Goal: Task Accomplishment & Management: Manage account settings

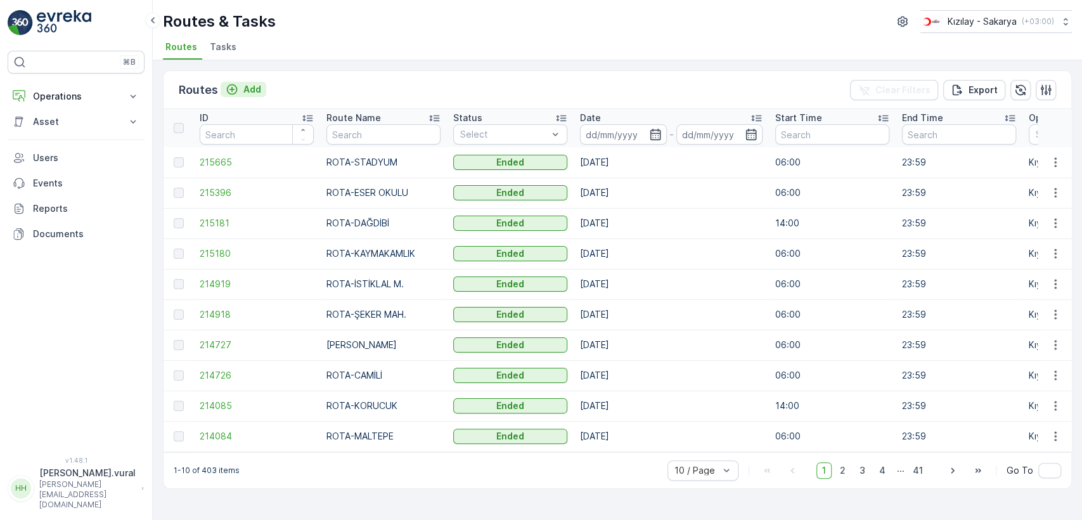
click at [240, 84] on div "Add" at bounding box center [244, 89] width 36 height 13
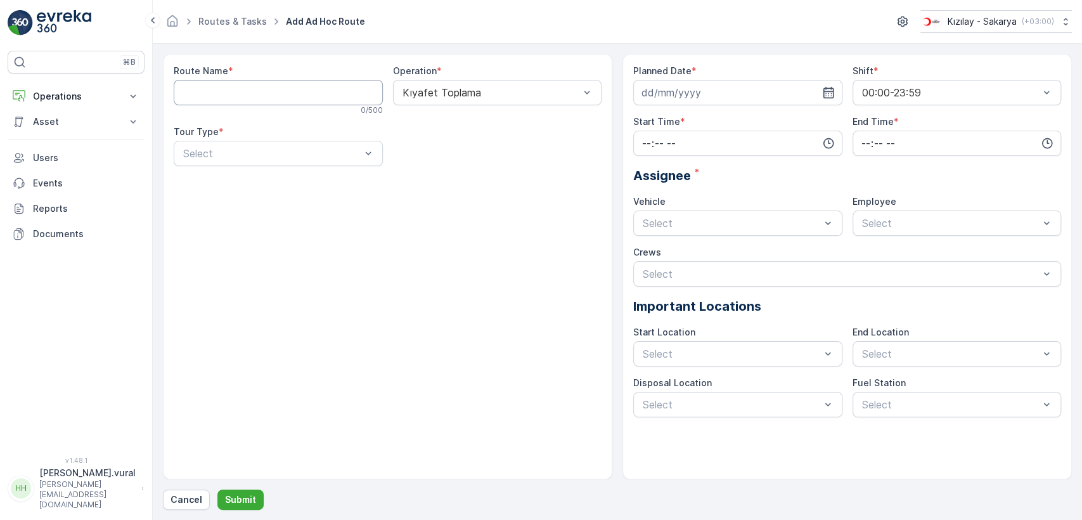
click at [267, 97] on Name "Route Name" at bounding box center [278, 92] width 209 height 25
type Name "ROTA-DONATIM"
click at [274, 153] on div at bounding box center [272, 153] width 180 height 11
click at [254, 189] on div "Static" at bounding box center [278, 184] width 194 height 11
click at [435, 158] on div at bounding box center [491, 153] width 180 height 11
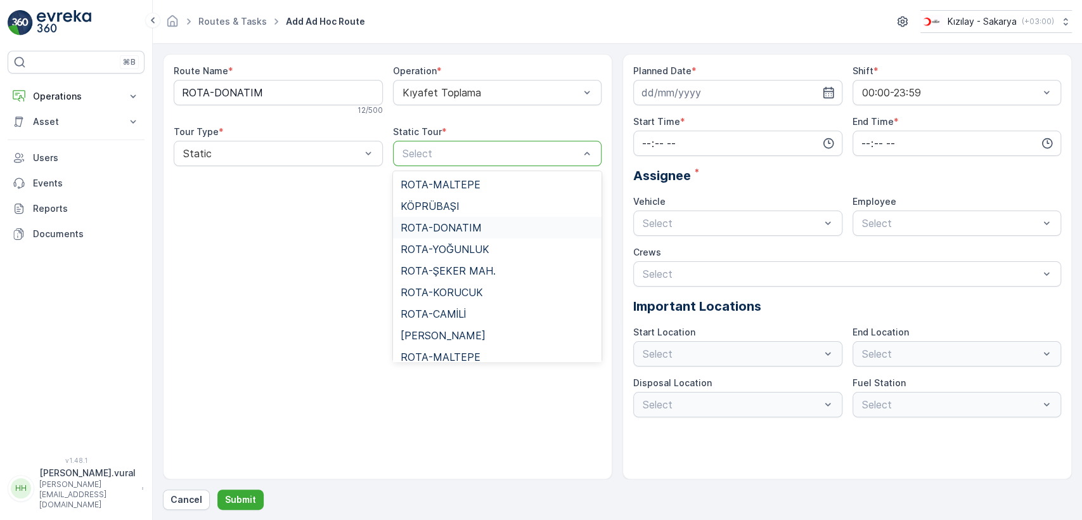
drag, startPoint x: 478, startPoint y: 212, endPoint x: 484, endPoint y: 229, distance: 17.4
click at [484, 229] on div "ROTA-MALTEPE KÖPRÜBAŞI ROTA-DONATIM ROTA-YOĞUNLUK ROTA-ŞEKER MAH. ROTA-KORUCUK …" at bounding box center [497, 266] width 209 height 190
click at [483, 226] on div "ROTA-DONATIM" at bounding box center [498, 227] width 194 height 11
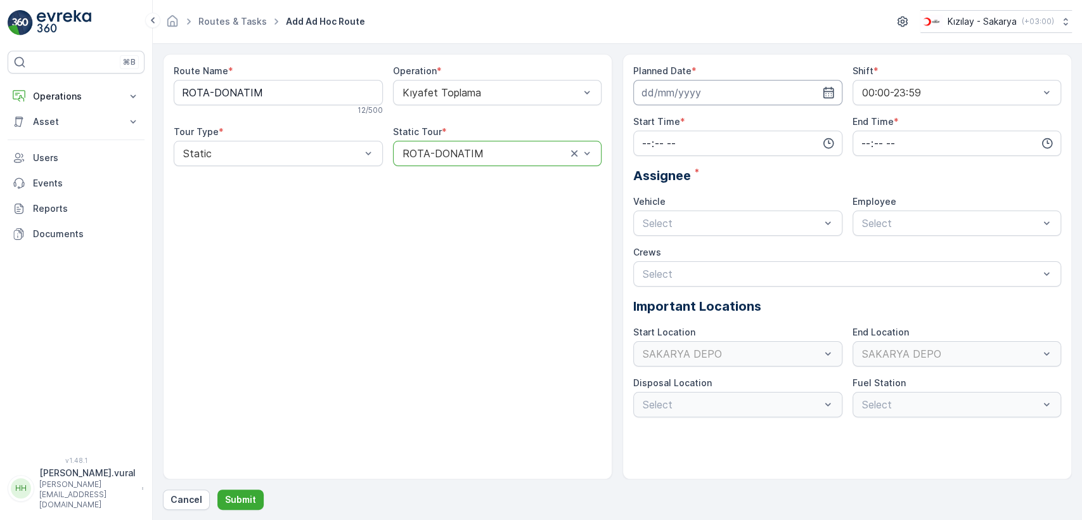
click at [672, 82] on input at bounding box center [737, 92] width 209 height 25
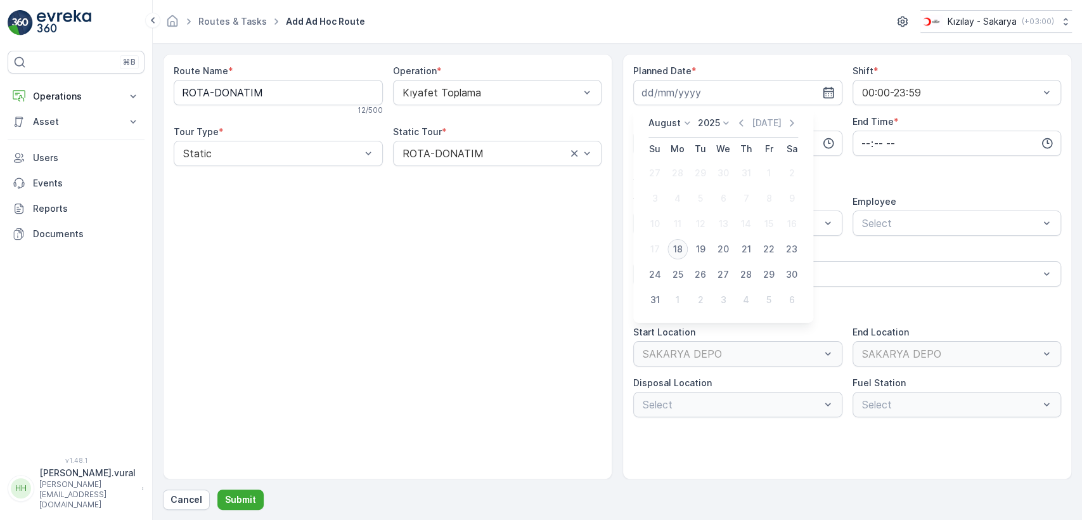
click at [679, 247] on div "18" at bounding box center [678, 249] width 20 height 20
type input "[DATE]"
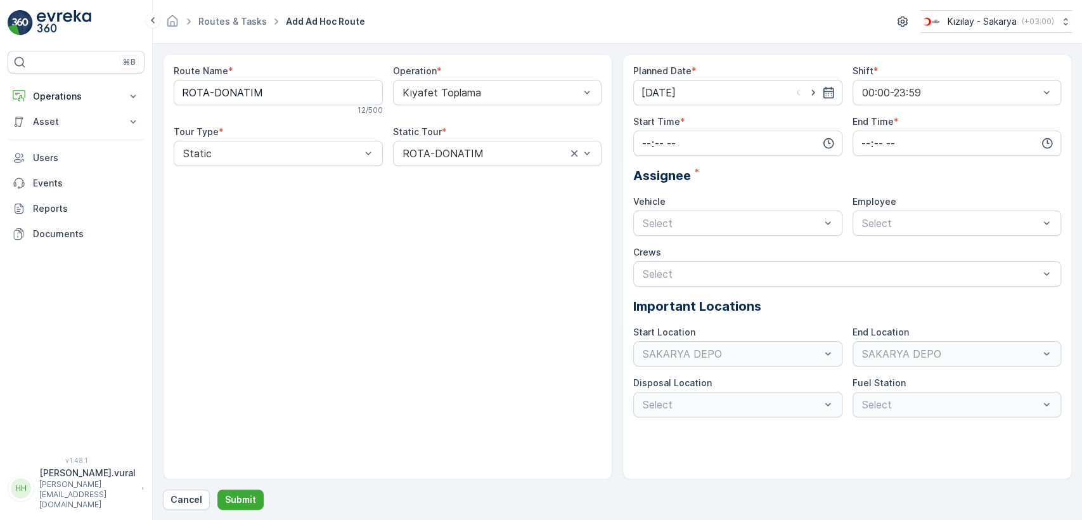
click at [692, 157] on div "Planned Date * [DATE] Shift * 00:00-23:59 Start Time * End Time * Assignee * Ve…" at bounding box center [847, 241] width 428 height 353
click at [690, 138] on input "time" at bounding box center [737, 143] width 209 height 25
click at [646, 268] on span "06" at bounding box center [646, 271] width 11 height 13
type input "06:00"
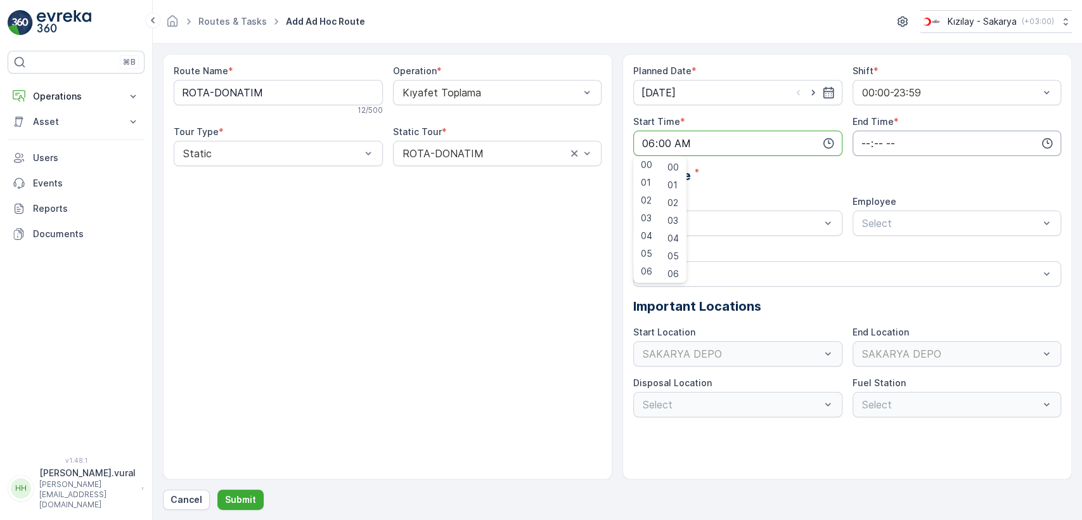
click at [888, 141] on input "time" at bounding box center [957, 143] width 209 height 25
click at [865, 266] on span "23" at bounding box center [865, 271] width 10 height 13
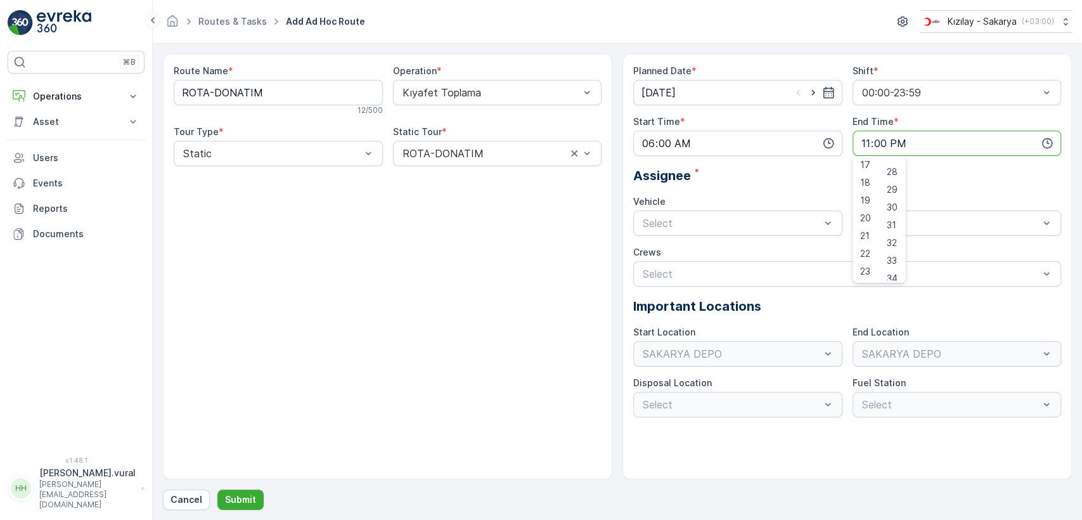
scroll to position [943, 0]
click at [897, 268] on span "59" at bounding box center [892, 271] width 11 height 13
type input "23:59"
click at [749, 234] on div "Select" at bounding box center [737, 222] width 209 height 25
drag, startPoint x: 694, startPoint y: 268, endPoint x: 719, endPoint y: 263, distance: 25.2
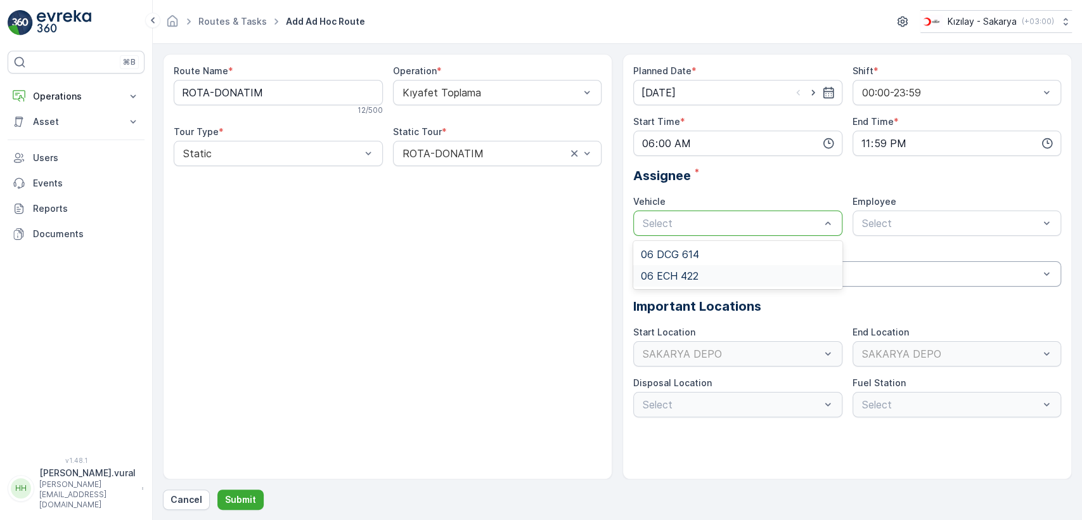
click at [694, 269] on div "06 ECH 422" at bounding box center [737, 276] width 209 height 22
click at [955, 222] on div at bounding box center [951, 222] width 180 height 11
click at [905, 256] on span "06ECH422" at bounding box center [885, 254] width 51 height 11
click at [258, 503] on button "Submit" at bounding box center [240, 499] width 46 height 20
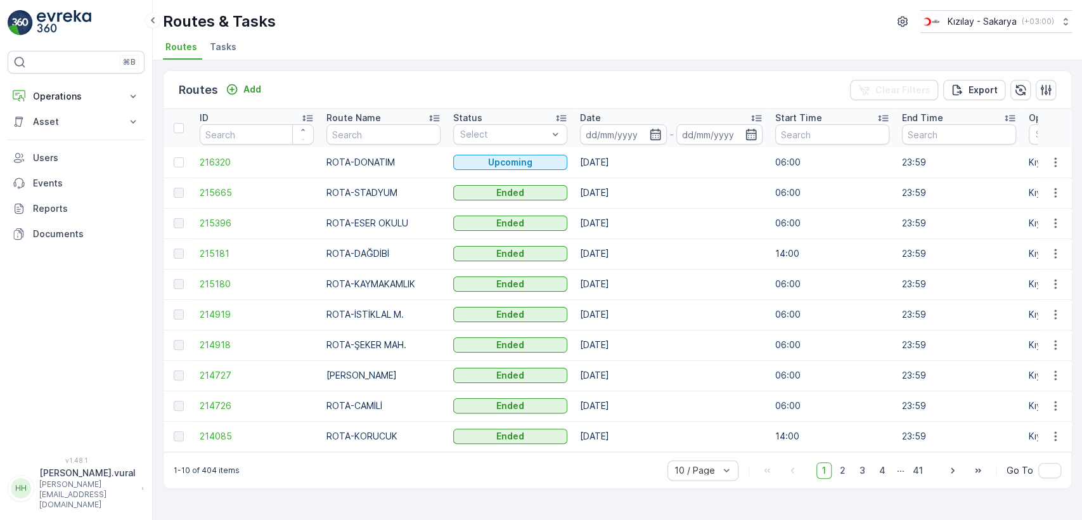
drag, startPoint x: 323, startPoint y: 3, endPoint x: 330, endPoint y: 101, distance: 98.5
click at [342, 108] on div "Routes Add Clear Filters Export ID Route Name Status Select Date - Start Time E…" at bounding box center [617, 279] width 909 height 418
click at [256, 84] on p "Add" at bounding box center [252, 89] width 18 height 13
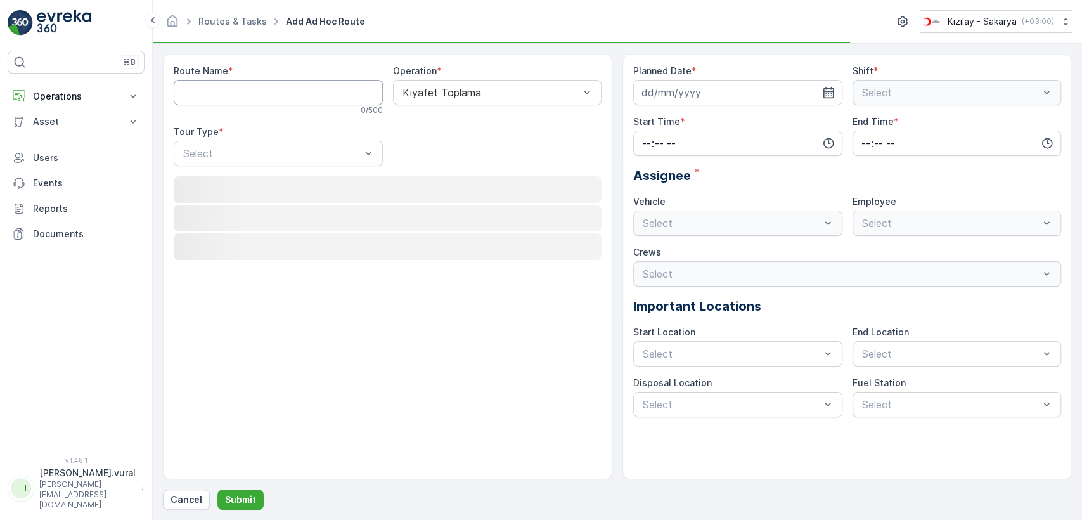
click at [257, 86] on Name "Route Name" at bounding box center [278, 92] width 209 height 25
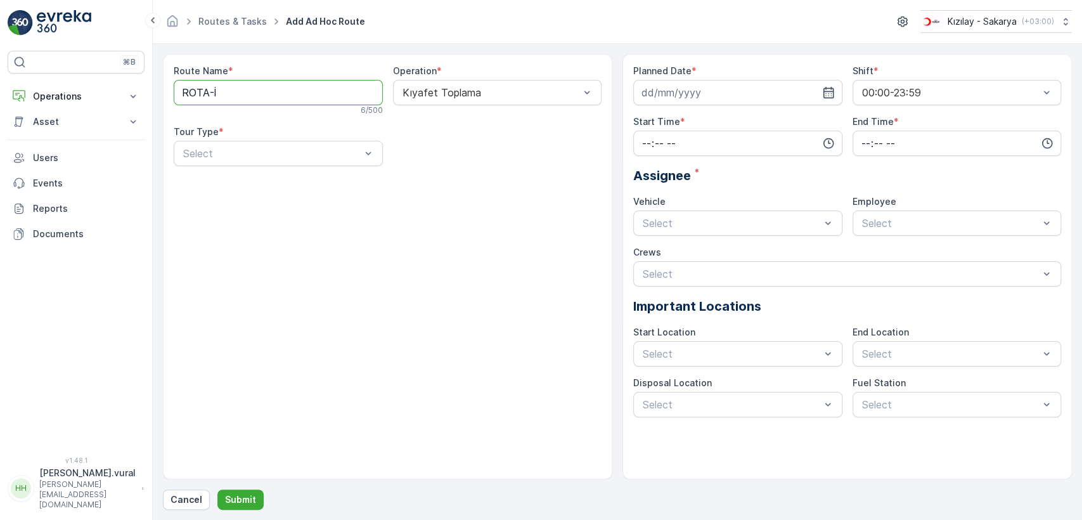
type Name "ROTA-İHBAR"
click at [284, 152] on div at bounding box center [272, 153] width 180 height 11
click at [230, 182] on div "Static" at bounding box center [278, 184] width 194 height 11
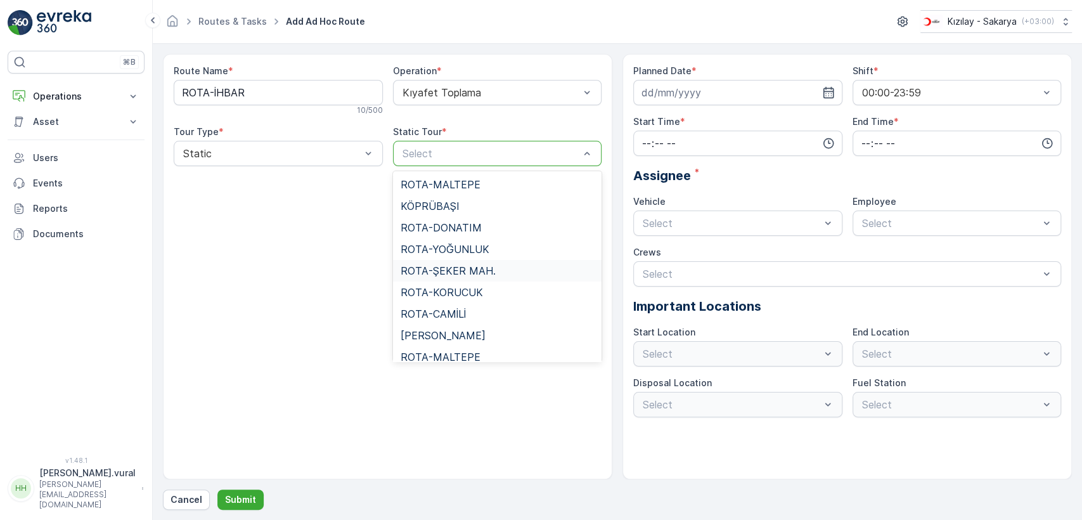
scroll to position [141, 0]
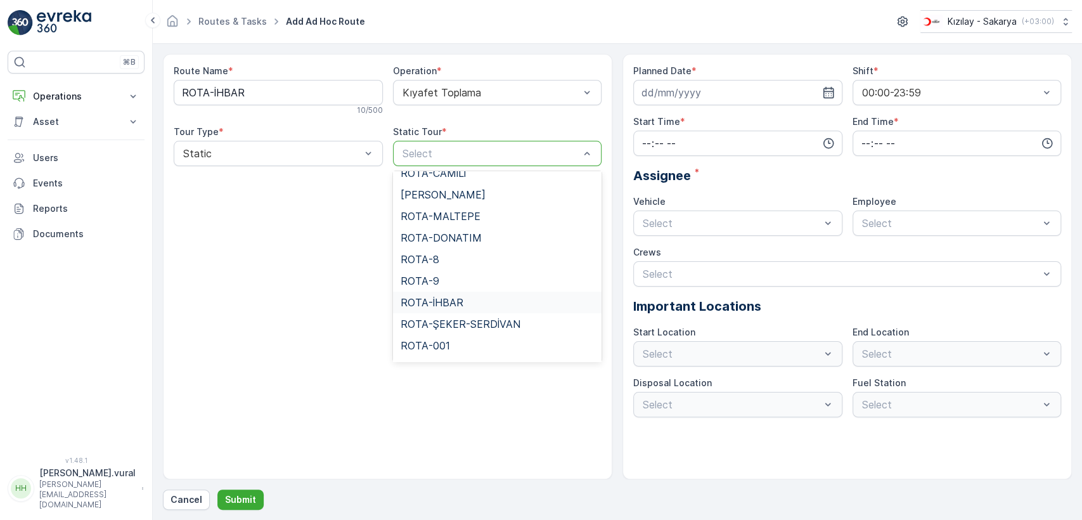
click at [450, 295] on div "ROTA-İHBAR" at bounding box center [497, 303] width 209 height 22
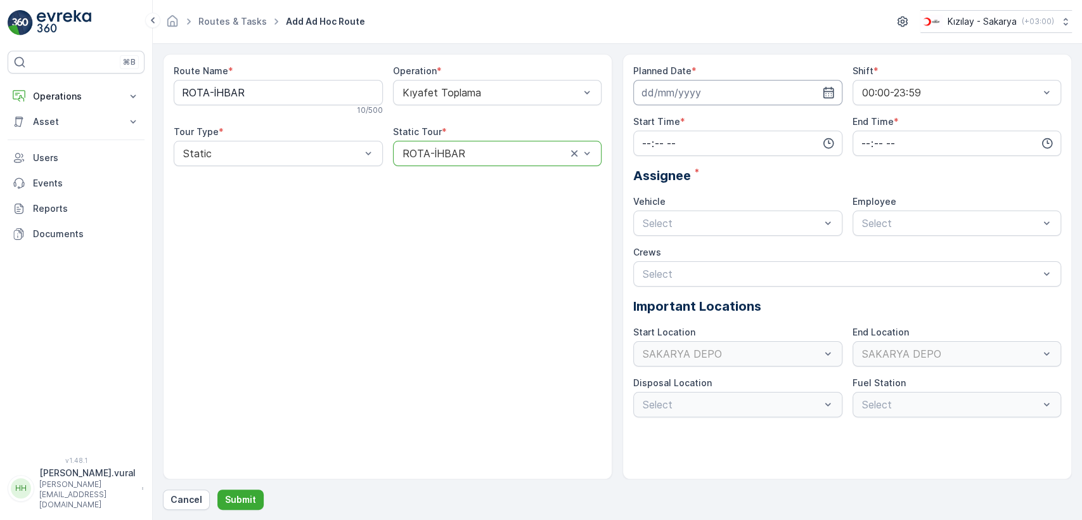
click at [675, 102] on input at bounding box center [737, 92] width 209 height 25
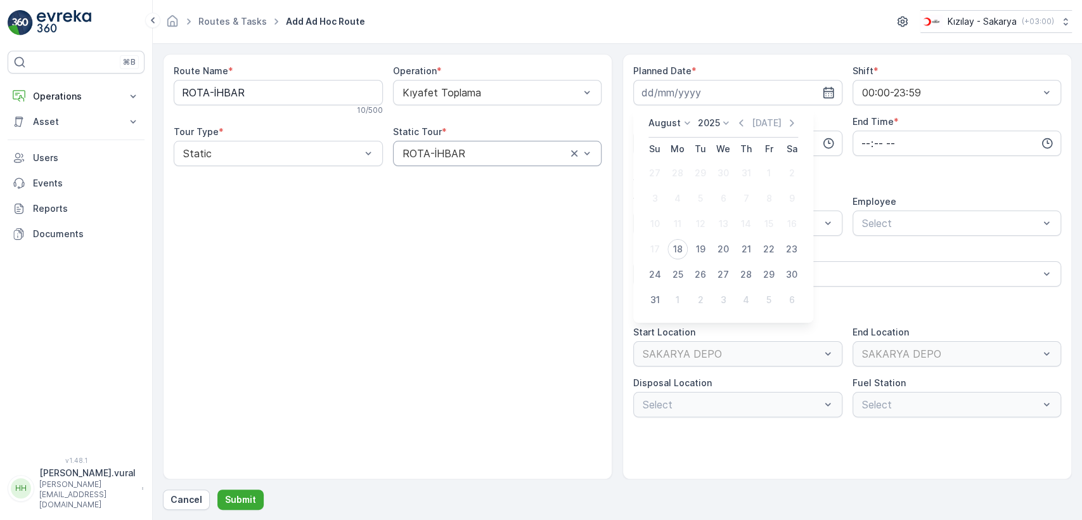
click at [676, 250] on div "18" at bounding box center [678, 249] width 20 height 20
type input "[DATE]"
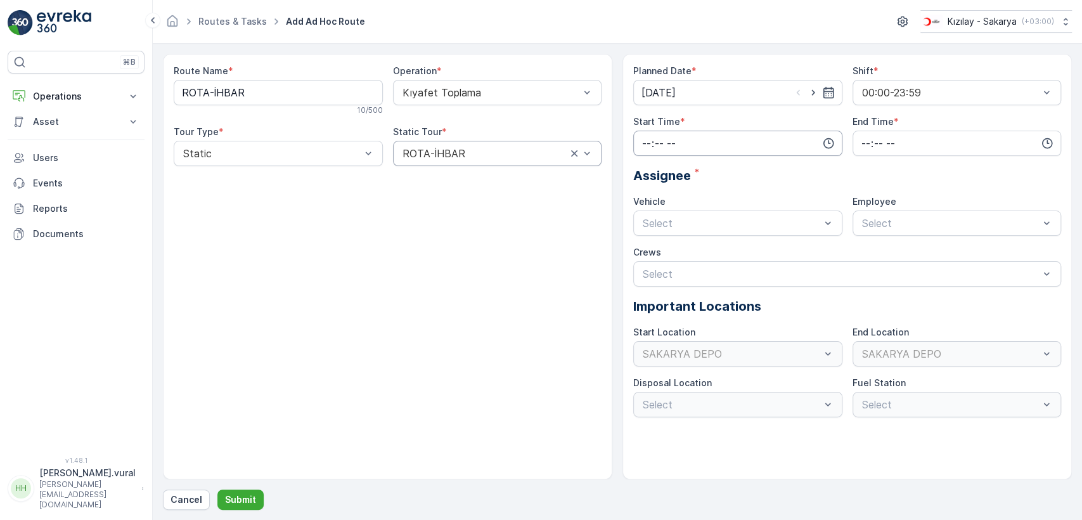
click at [675, 141] on input "time" at bounding box center [737, 143] width 209 height 25
click at [650, 271] on span "06" at bounding box center [646, 271] width 11 height 13
type input "06:00"
click at [872, 152] on input "time" at bounding box center [957, 143] width 209 height 25
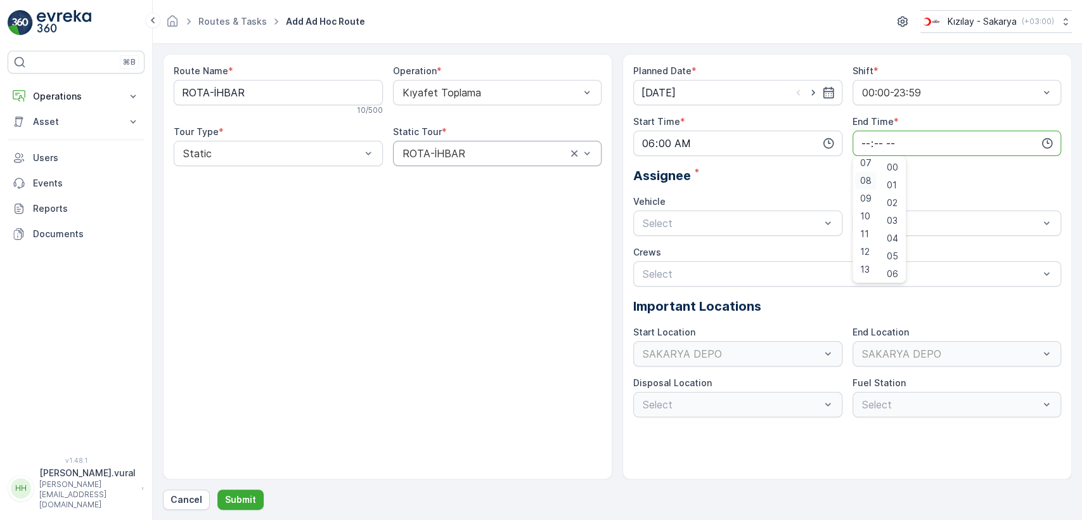
scroll to position [304, 0]
click at [872, 270] on div "23" at bounding box center [866, 271] width 22 height 18
click at [896, 271] on span "59" at bounding box center [892, 271] width 11 height 13
type input "23:59"
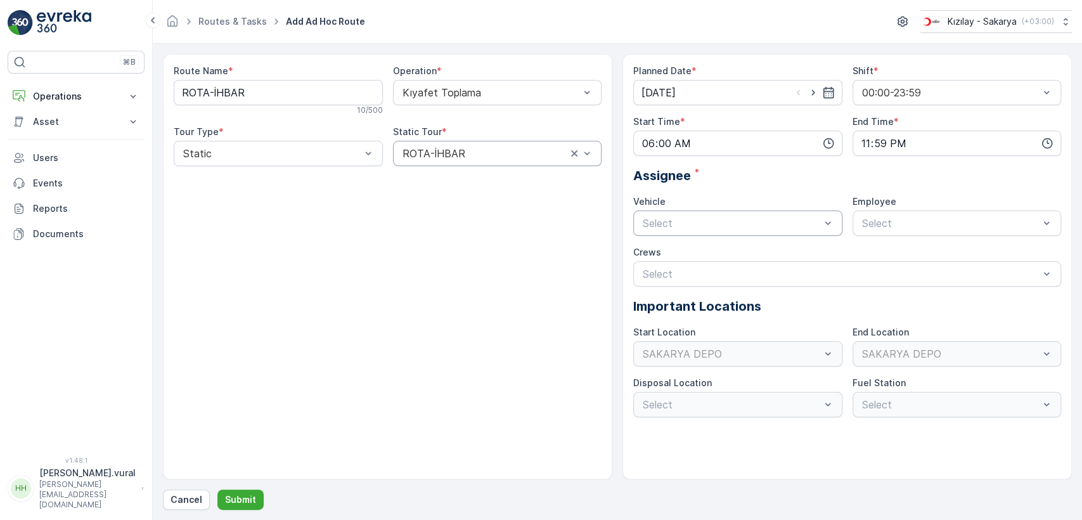
click at [744, 226] on div at bounding box center [732, 222] width 180 height 11
click at [695, 276] on span "06 ECH 422" at bounding box center [670, 275] width 58 height 11
click at [872, 231] on div "Select" at bounding box center [957, 222] width 209 height 25
click at [873, 251] on span "06ECH422" at bounding box center [885, 254] width 51 height 11
click at [235, 495] on p "Submit" at bounding box center [240, 499] width 31 height 13
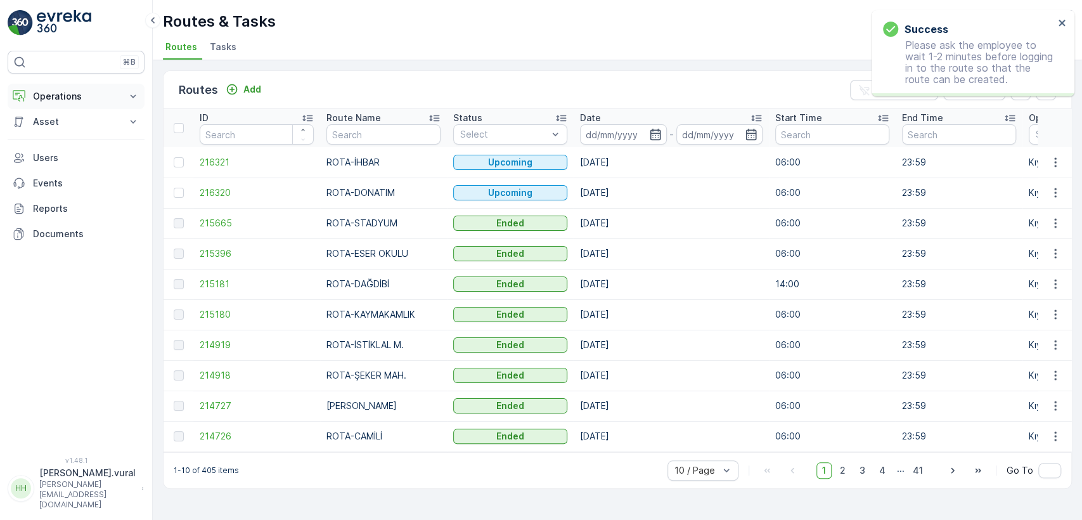
click at [89, 98] on p "Operations" at bounding box center [76, 96] width 86 height 13
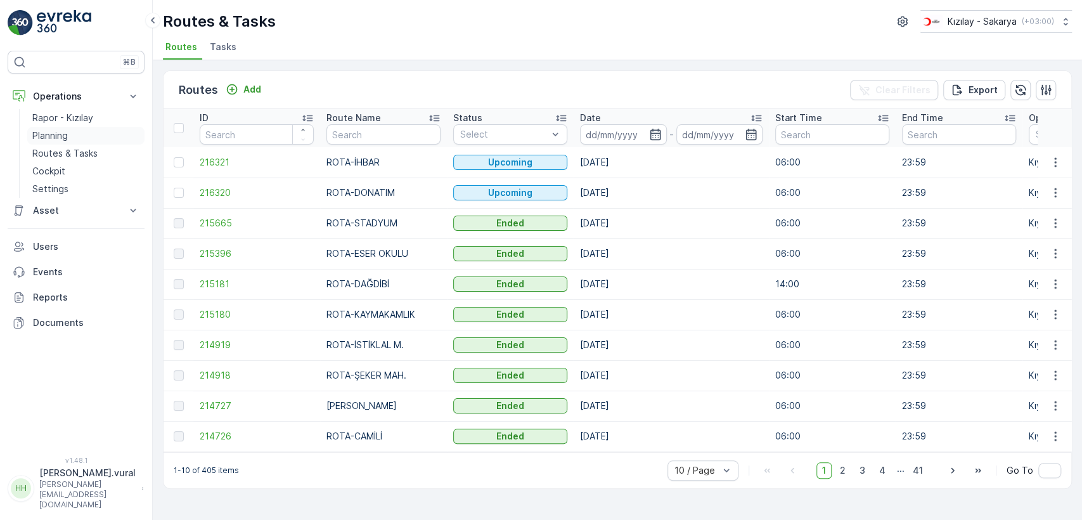
click at [58, 133] on p "Planning" at bounding box center [50, 135] width 36 height 13
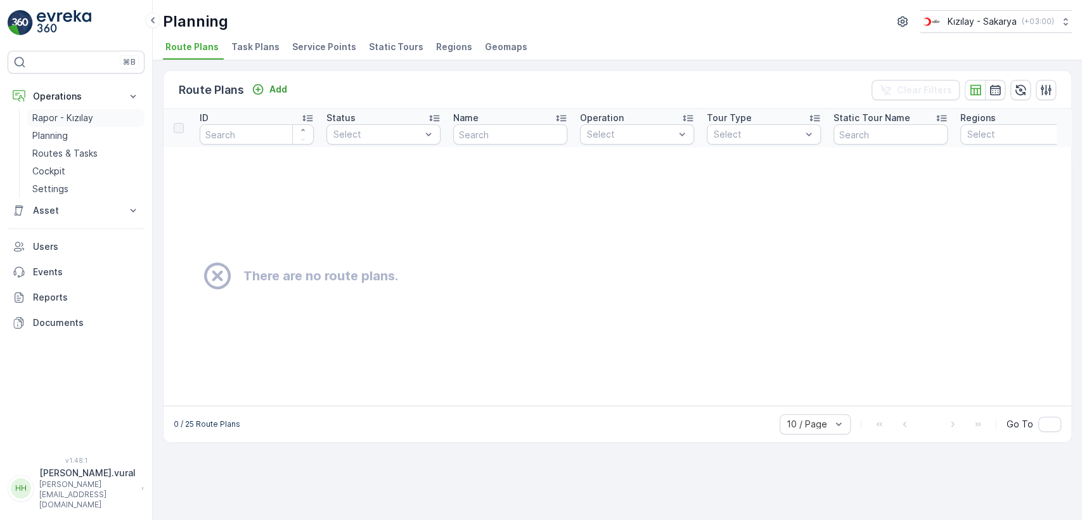
click at [96, 115] on link "Rapor - Kızılay" at bounding box center [85, 118] width 117 height 18
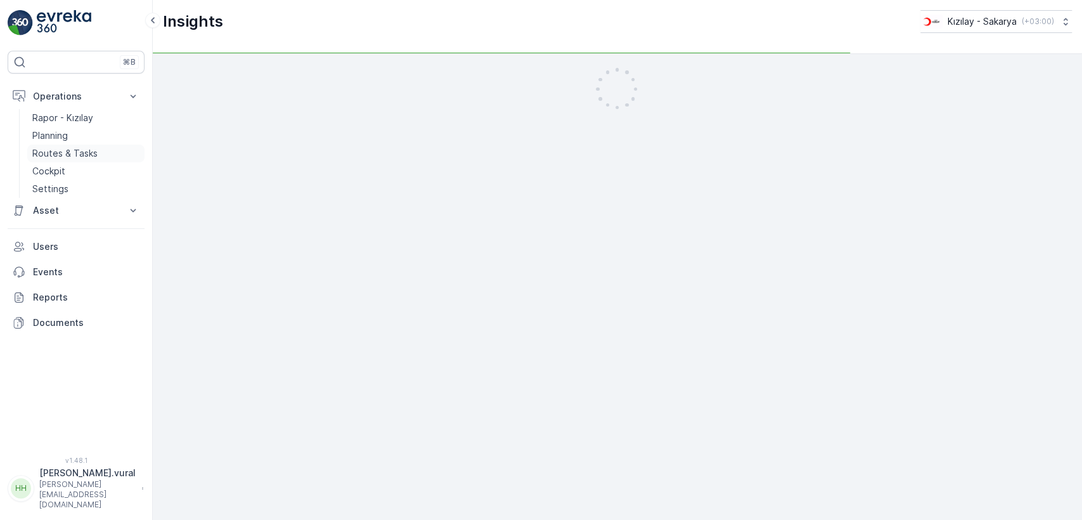
click at [82, 153] on p "Routes & Tasks" at bounding box center [64, 153] width 65 height 13
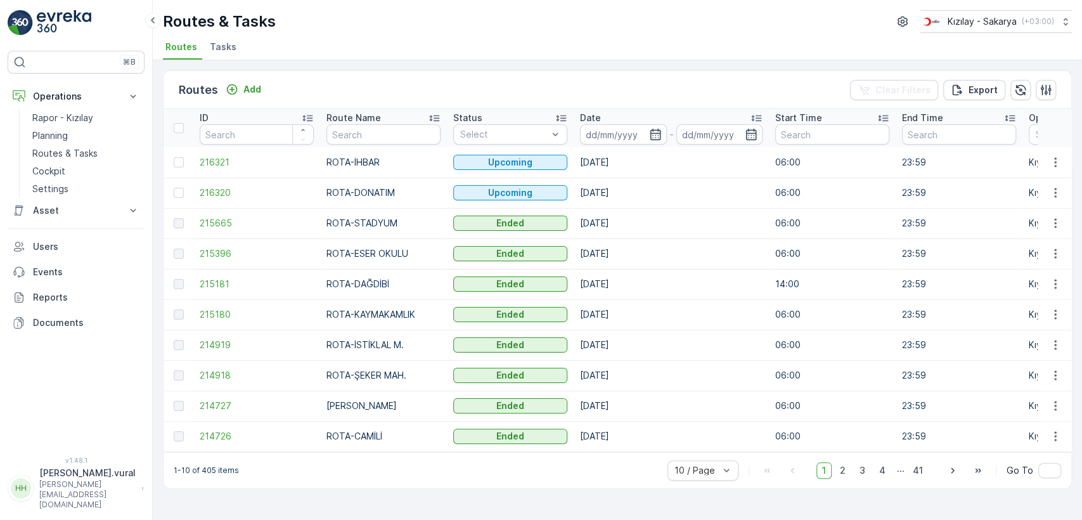
click at [1059, 172] on td at bounding box center [1055, 162] width 34 height 30
click at [1055, 168] on button "button" at bounding box center [1055, 162] width 23 height 15
click at [1000, 175] on span "See More Details" at bounding box center [1026, 181] width 74 height 13
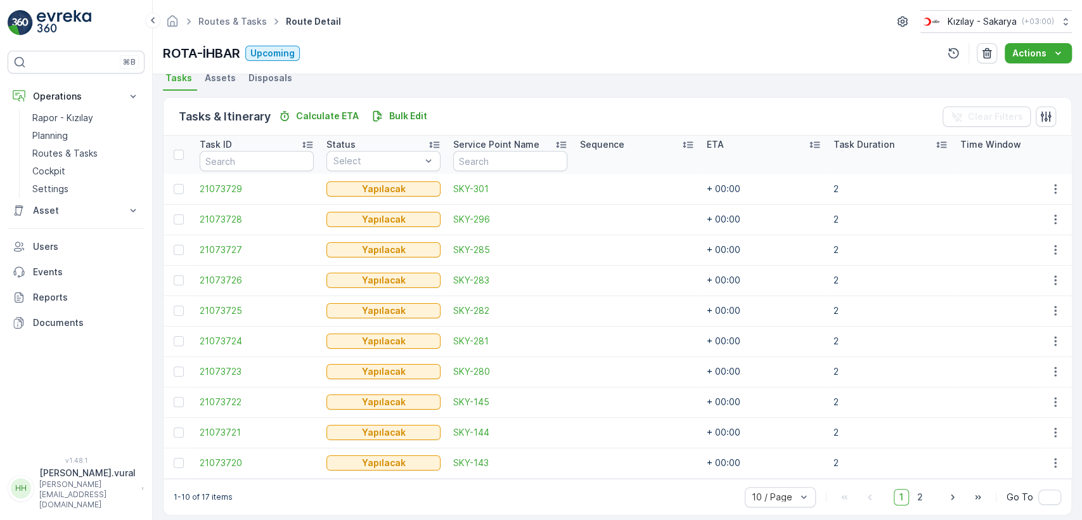
scroll to position [301, 0]
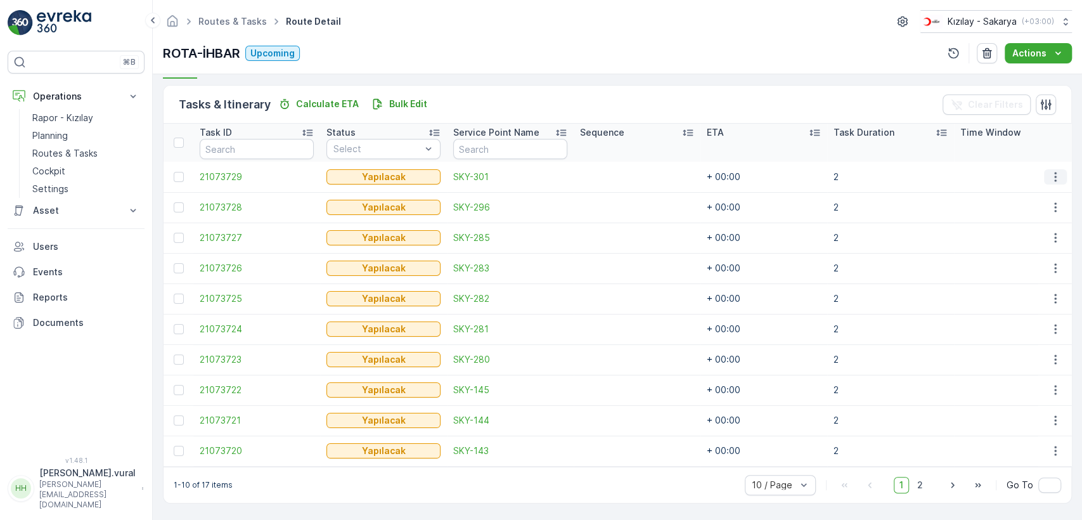
click at [1050, 171] on icon "button" at bounding box center [1055, 177] width 13 height 13
click at [1019, 264] on div "Delete" at bounding box center [1035, 267] width 96 height 18
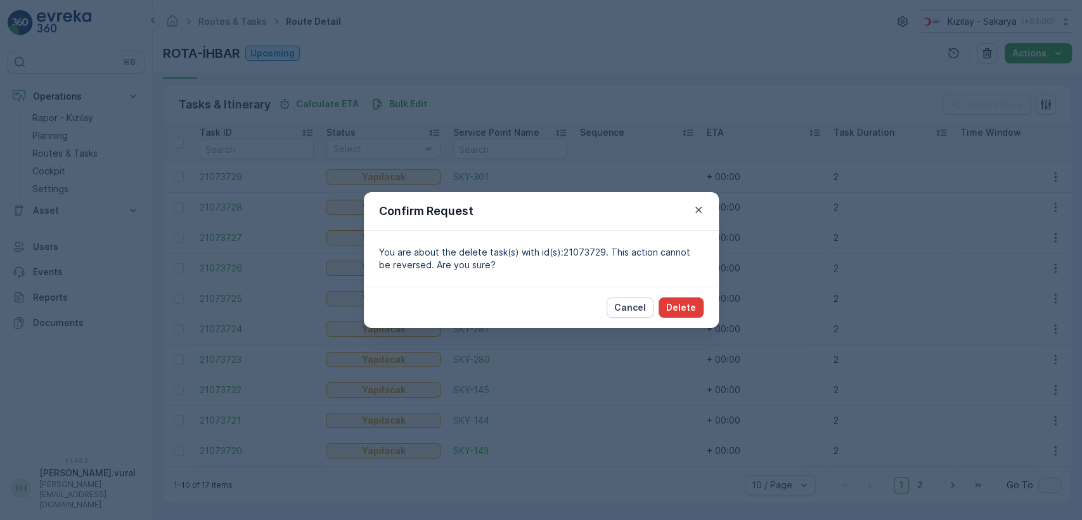
click at [689, 306] on p "Delete" at bounding box center [681, 307] width 30 height 13
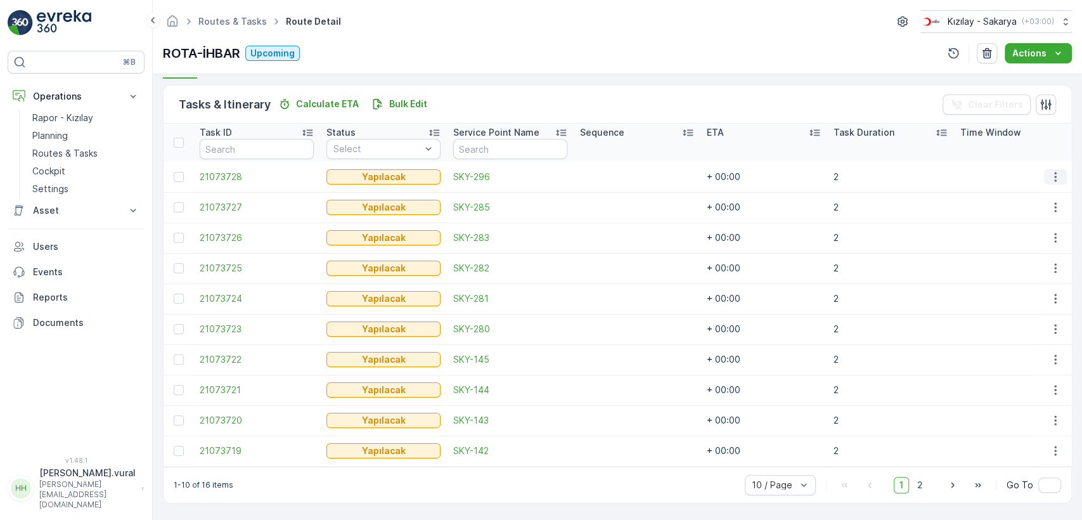
click at [1049, 171] on icon "button" at bounding box center [1055, 177] width 13 height 13
click at [1029, 260] on div "Delete" at bounding box center [1035, 267] width 96 height 18
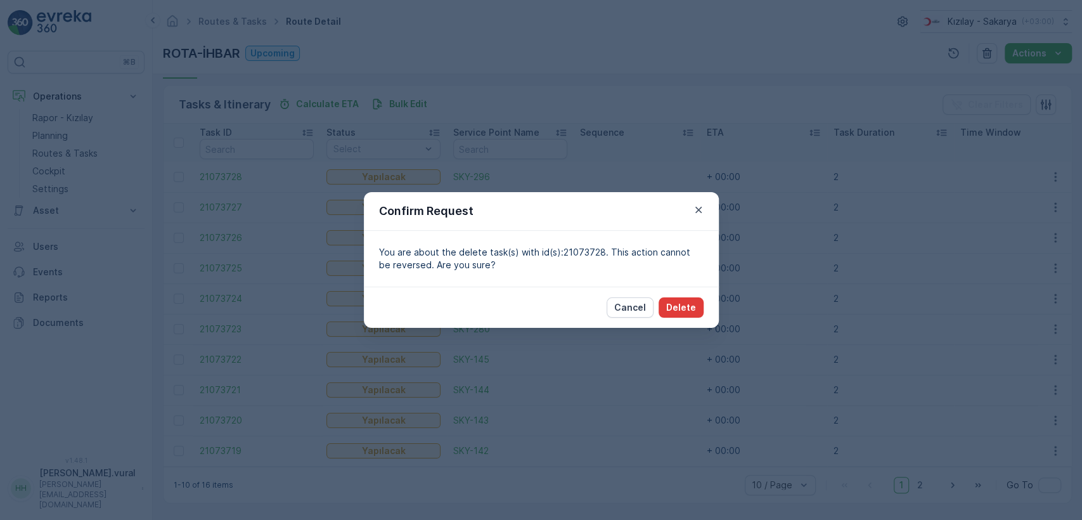
click at [681, 306] on p "Delete" at bounding box center [681, 307] width 30 height 13
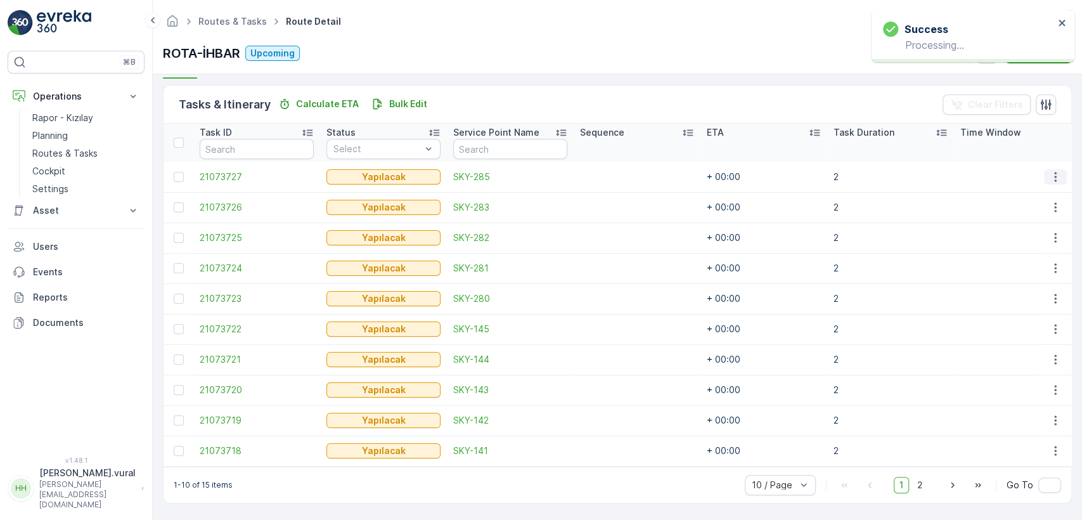
click at [1049, 175] on icon "button" at bounding box center [1055, 177] width 13 height 13
click at [1014, 265] on span "Delete" at bounding box center [1006, 267] width 29 height 13
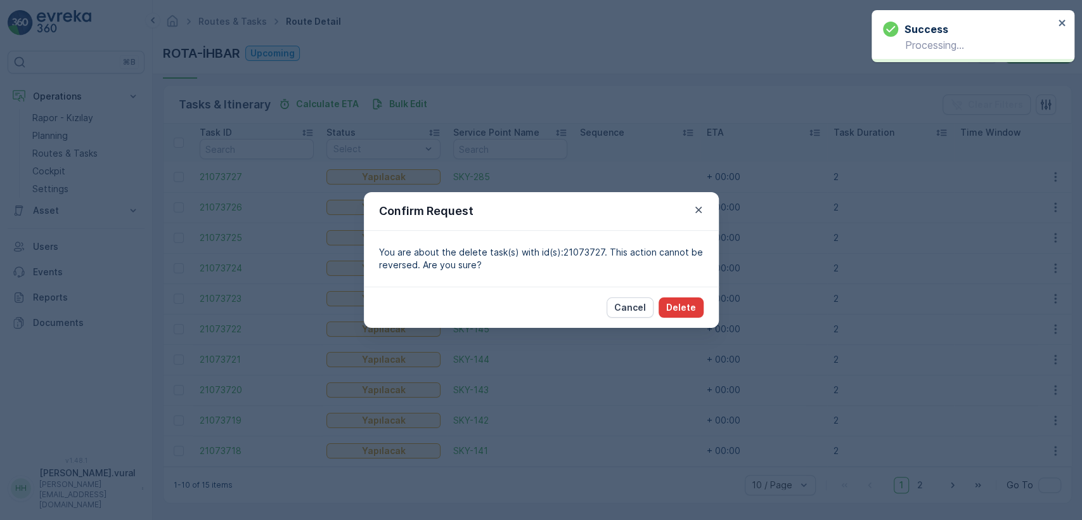
click at [688, 294] on div "Cancel Delete" at bounding box center [541, 307] width 355 height 41
click at [686, 300] on button "Delete" at bounding box center [681, 307] width 45 height 20
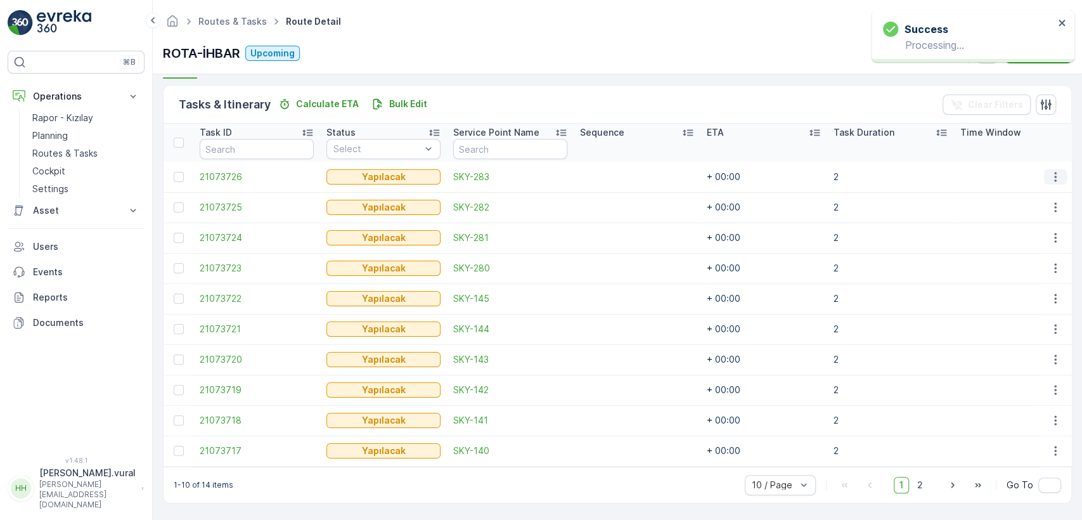
click at [1054, 174] on icon "button" at bounding box center [1055, 177] width 13 height 13
click at [1016, 265] on span "Delete" at bounding box center [1006, 267] width 29 height 13
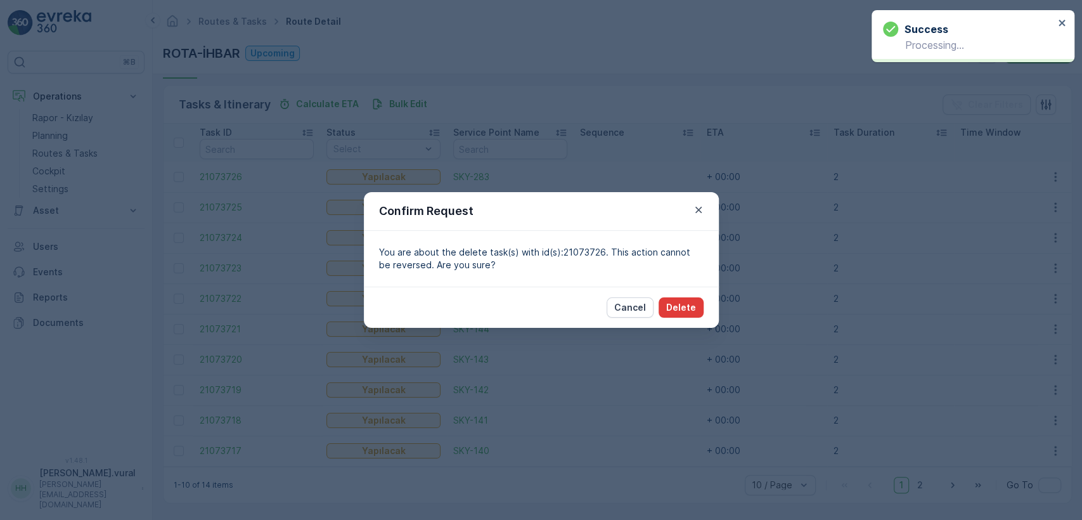
click at [679, 304] on p "Delete" at bounding box center [681, 307] width 30 height 13
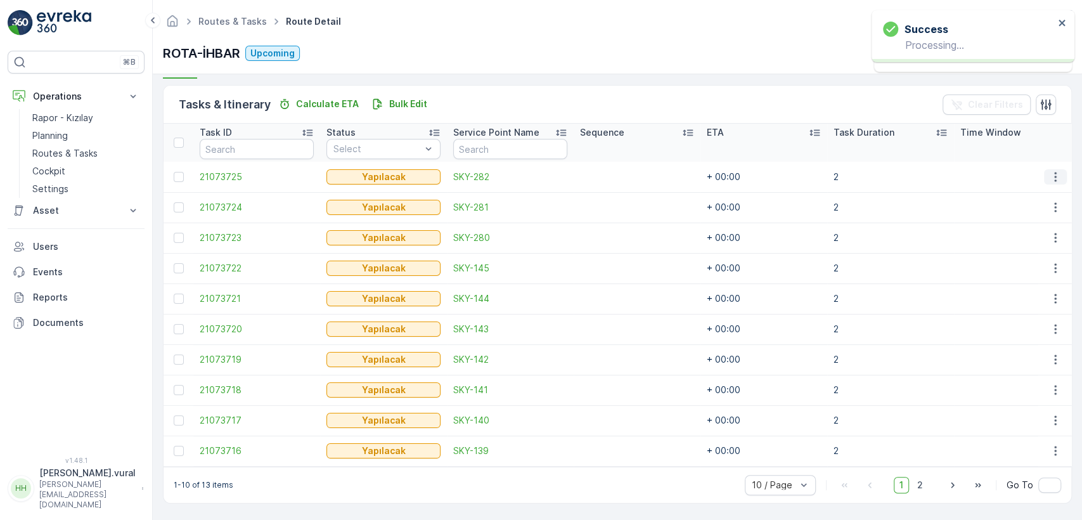
click at [1049, 171] on icon "button" at bounding box center [1055, 177] width 13 height 13
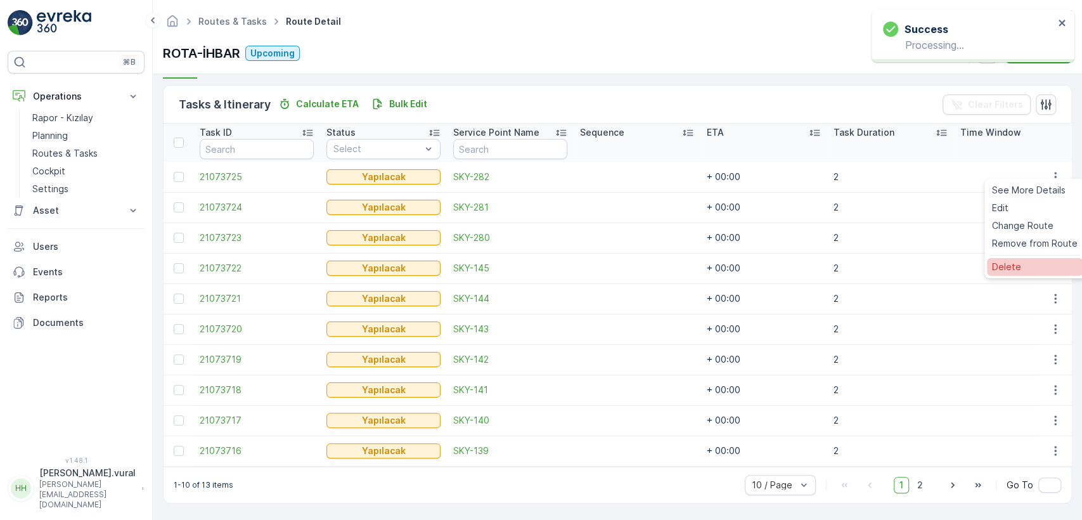
click at [1004, 268] on span "Delete" at bounding box center [1006, 267] width 29 height 13
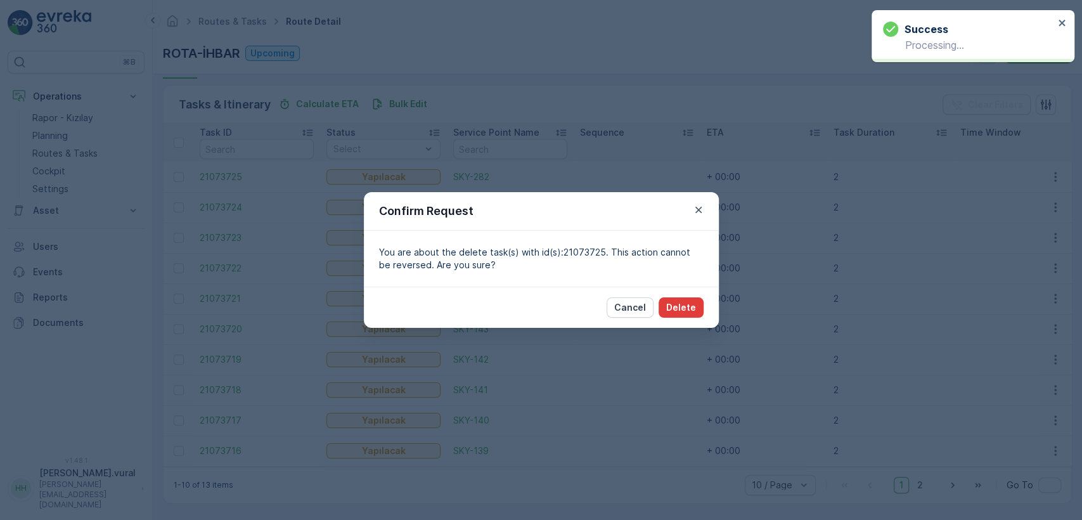
click at [680, 303] on p "Delete" at bounding box center [681, 307] width 30 height 13
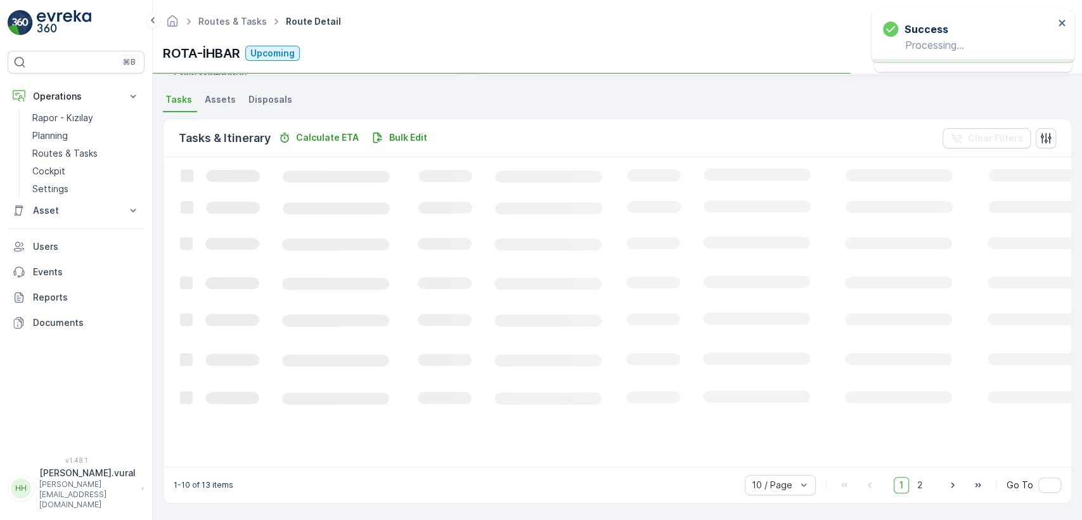
scroll to position [262, 0]
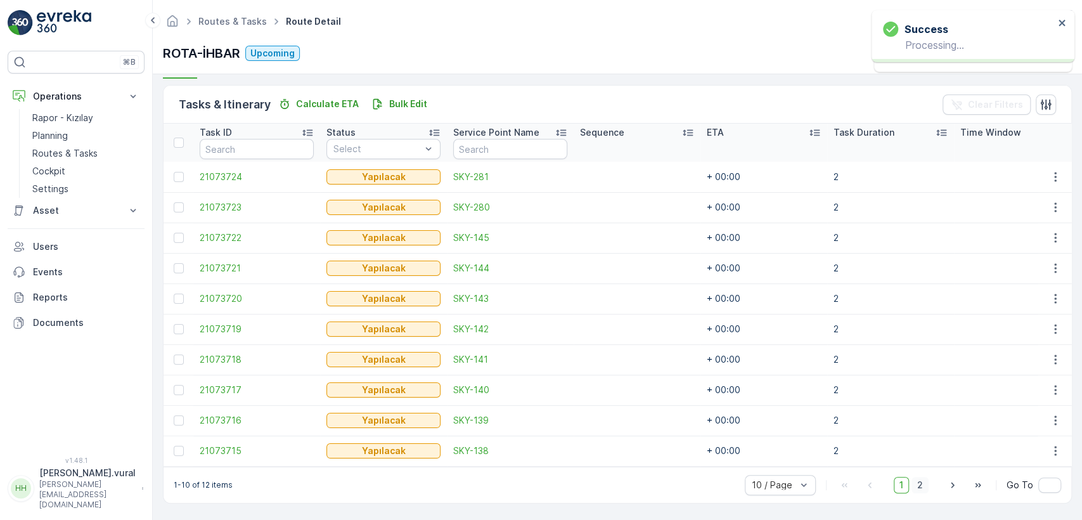
click at [924, 478] on span "2" at bounding box center [920, 485] width 17 height 16
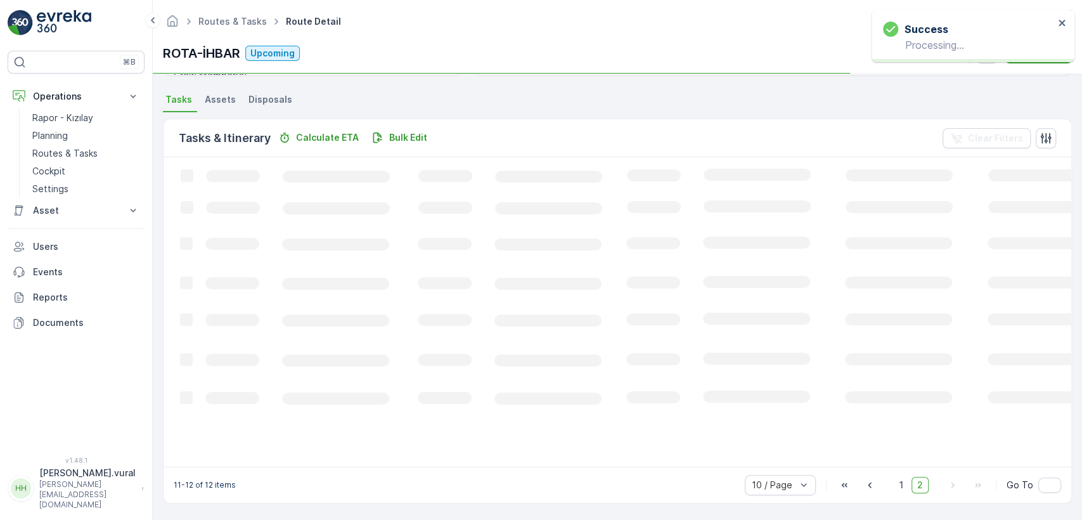
scroll to position [271, 0]
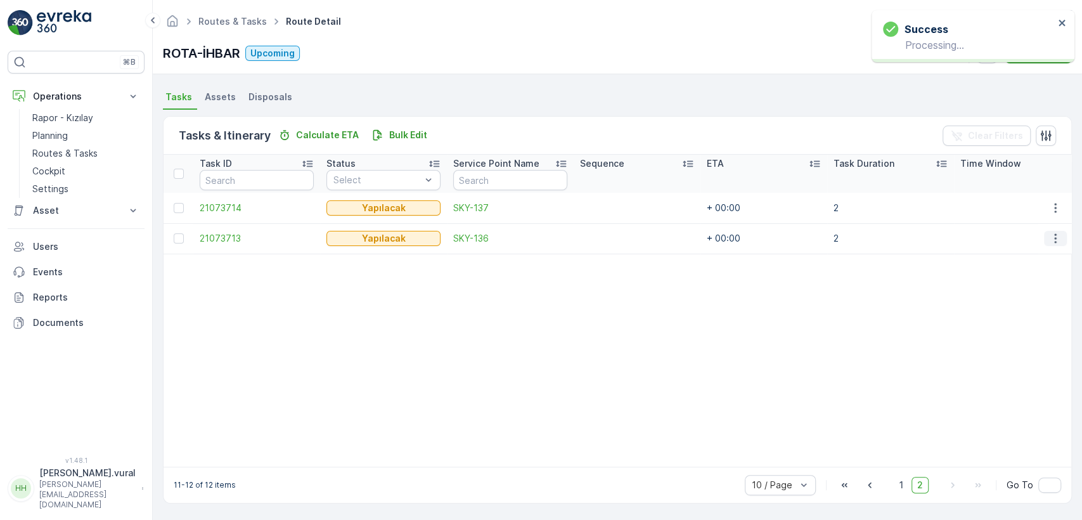
click at [1051, 232] on icon "button" at bounding box center [1055, 238] width 13 height 13
click at [1005, 323] on span "Delete" at bounding box center [1006, 327] width 29 height 13
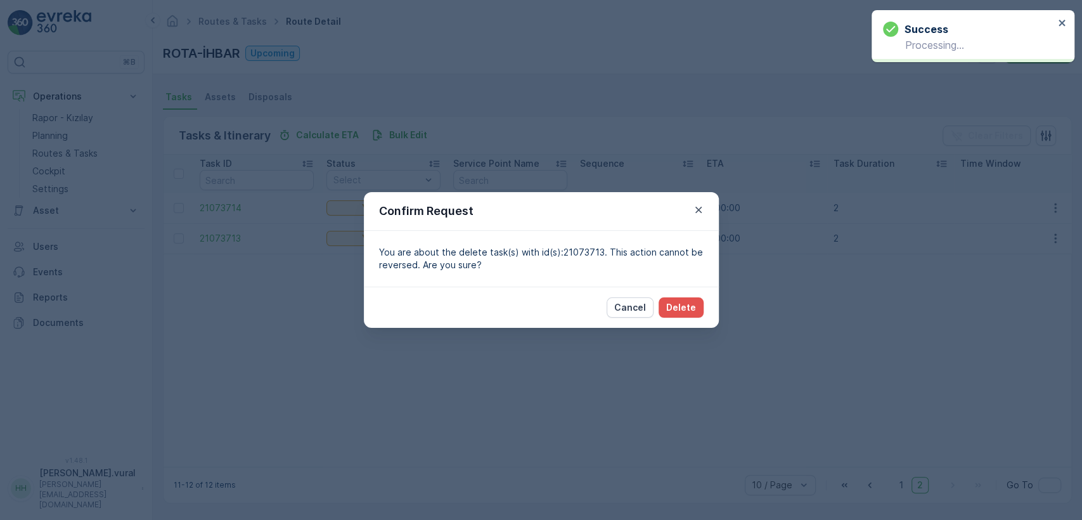
click at [704, 306] on div "Cancel Delete" at bounding box center [541, 307] width 355 height 41
click at [684, 308] on p "Delete" at bounding box center [681, 307] width 30 height 13
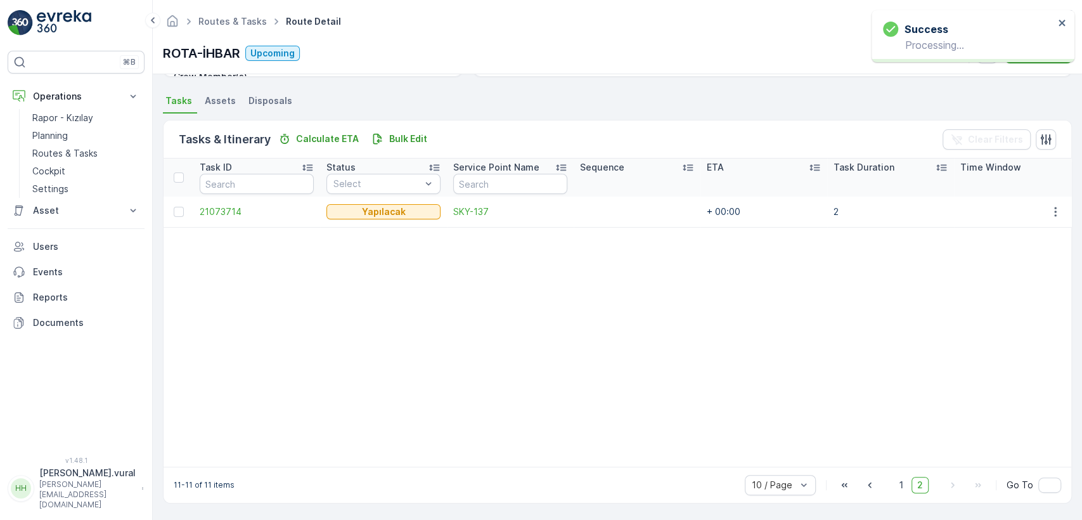
scroll to position [267, 0]
click at [1044, 204] on button "button" at bounding box center [1055, 211] width 23 height 15
click at [1000, 307] on span "Delete" at bounding box center [1006, 301] width 29 height 13
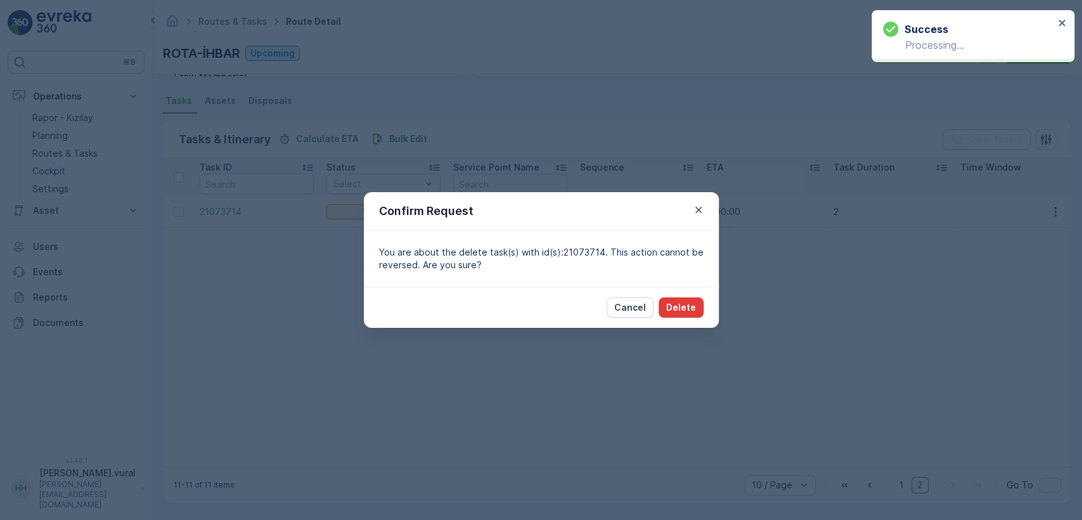
click at [680, 306] on p "Delete" at bounding box center [681, 307] width 30 height 13
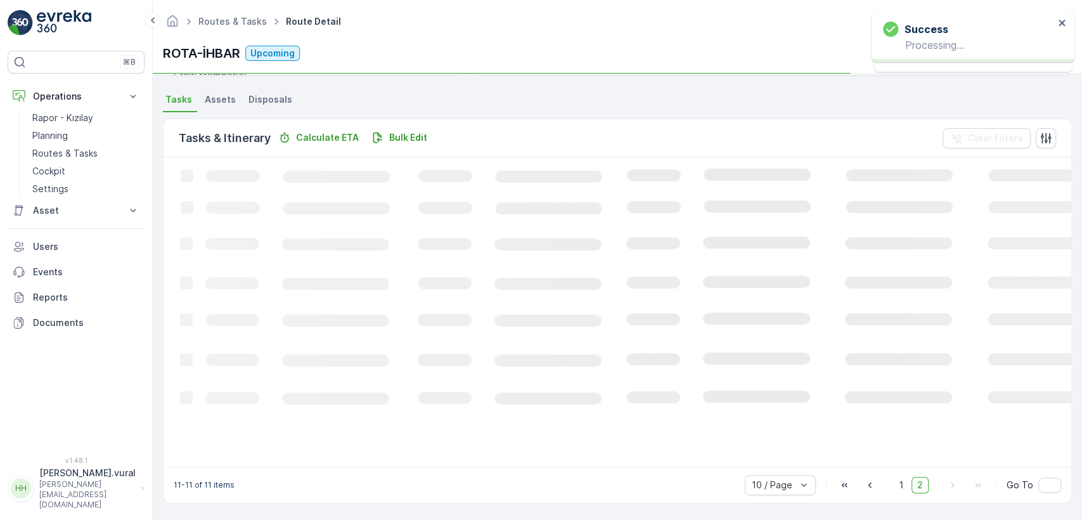
scroll to position [263, 0]
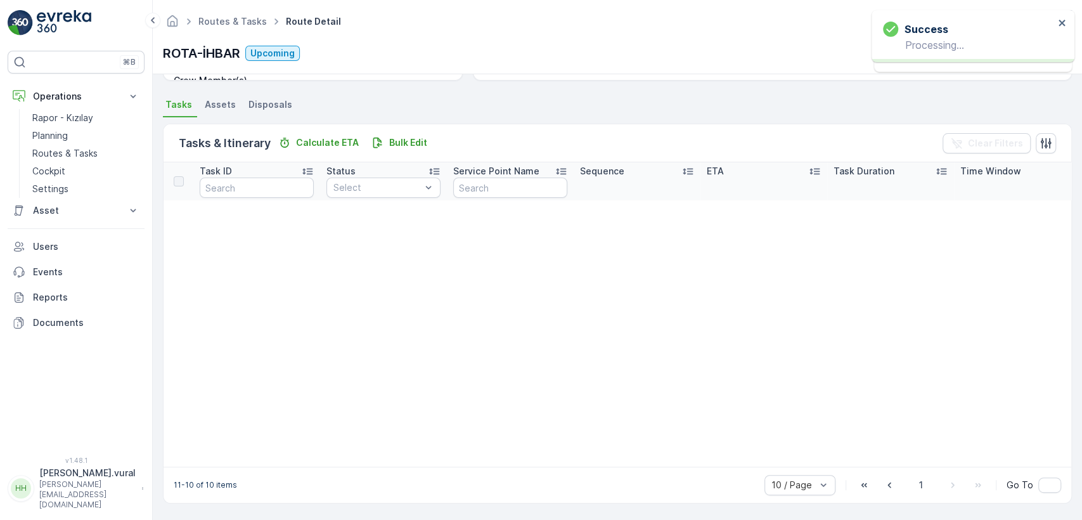
click at [913, 471] on div "11-10 of 10 items 10 / Page 1 Go To" at bounding box center [618, 485] width 908 height 36
click at [919, 475] on div "10 / Page 1 Go To" at bounding box center [913, 485] width 297 height 20
click at [918, 477] on span "1" at bounding box center [921, 485] width 15 height 16
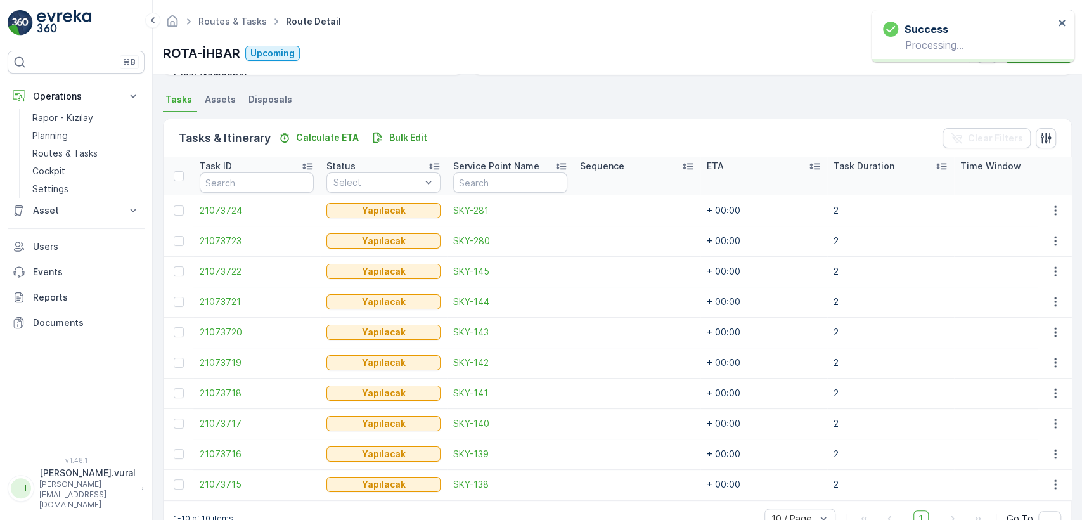
scroll to position [267, 0]
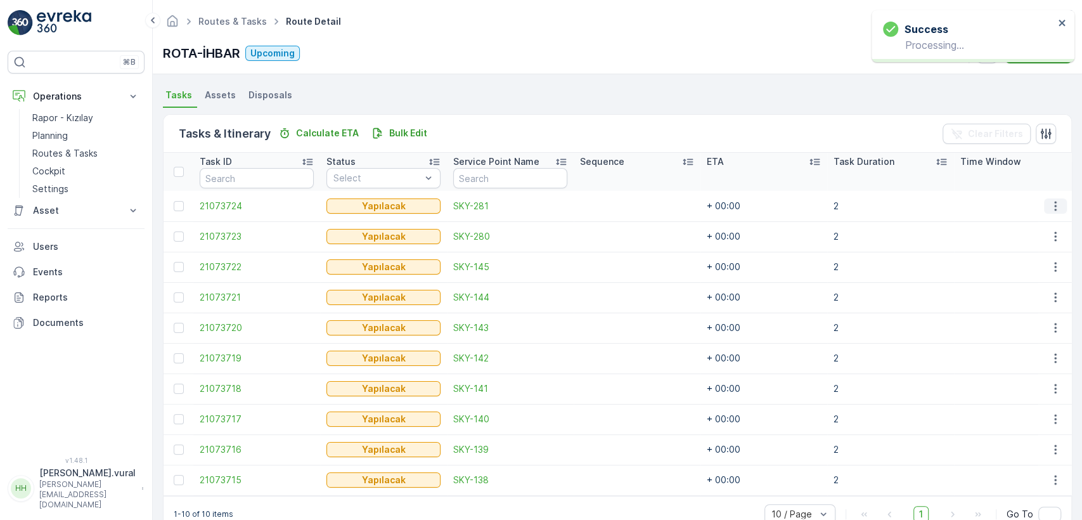
click at [1049, 200] on icon "button" at bounding box center [1055, 206] width 13 height 13
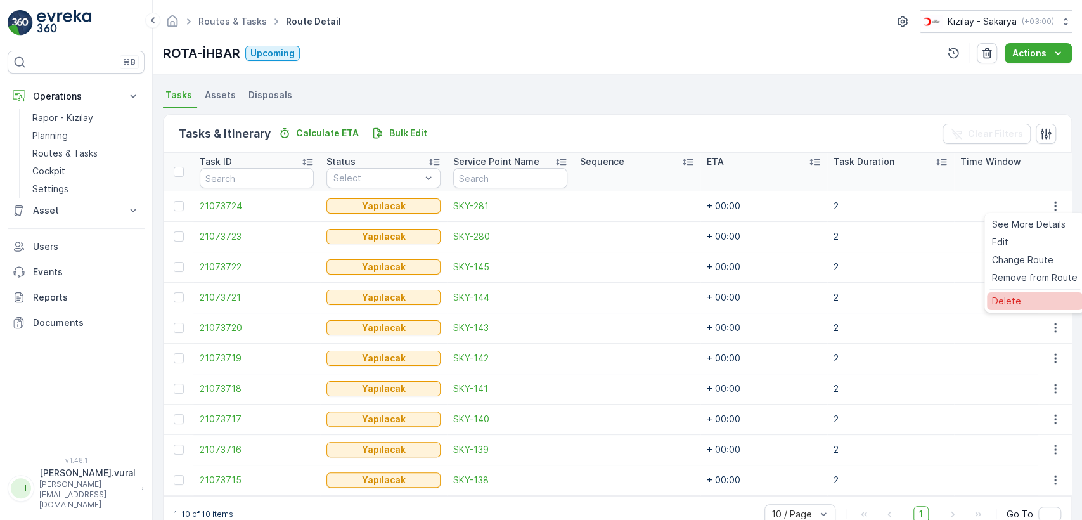
click at [1025, 307] on div "Delete" at bounding box center [1035, 301] width 96 height 18
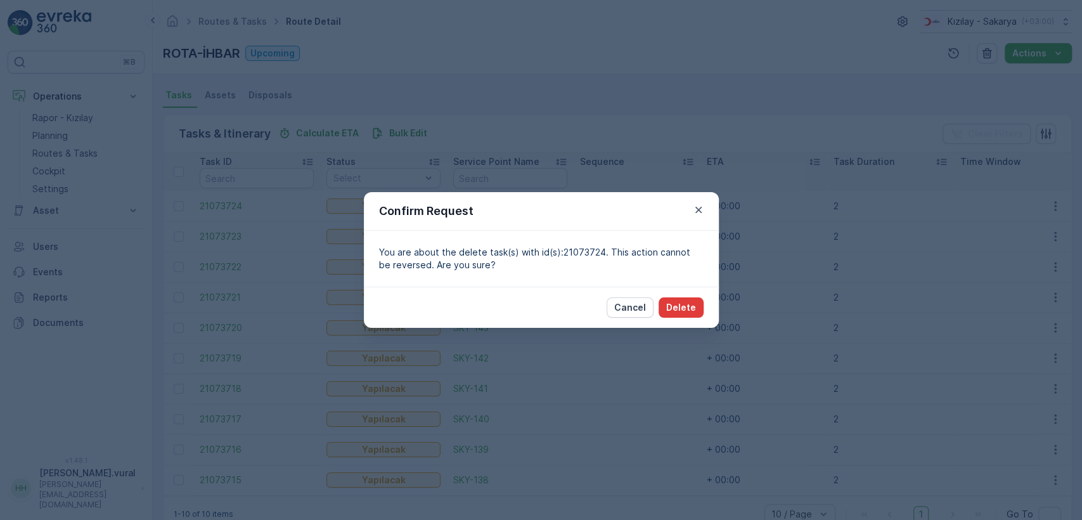
click at [699, 306] on button "Delete" at bounding box center [681, 307] width 45 height 20
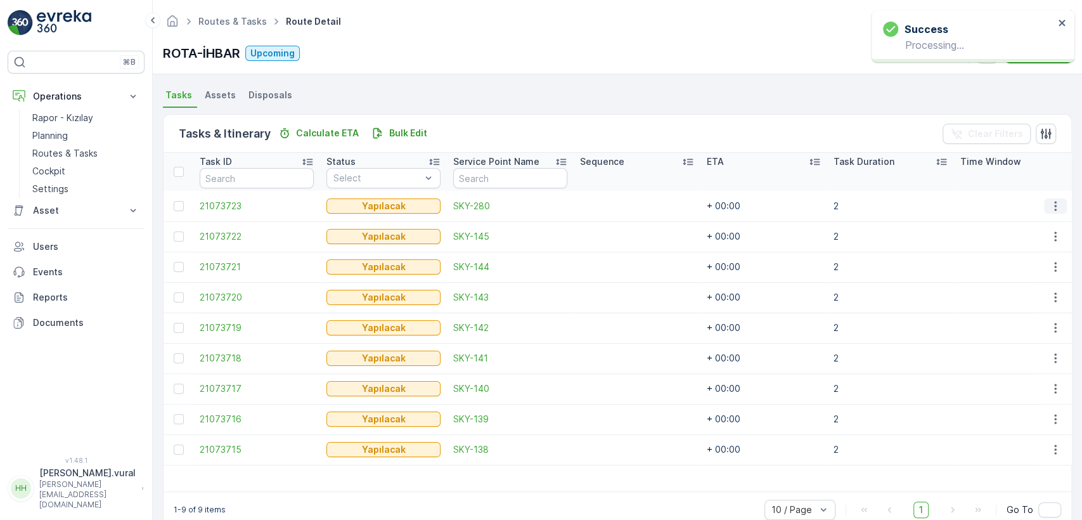
click at [1051, 203] on icon "button" at bounding box center [1055, 206] width 13 height 13
click at [1009, 303] on span "Delete" at bounding box center [1006, 301] width 29 height 13
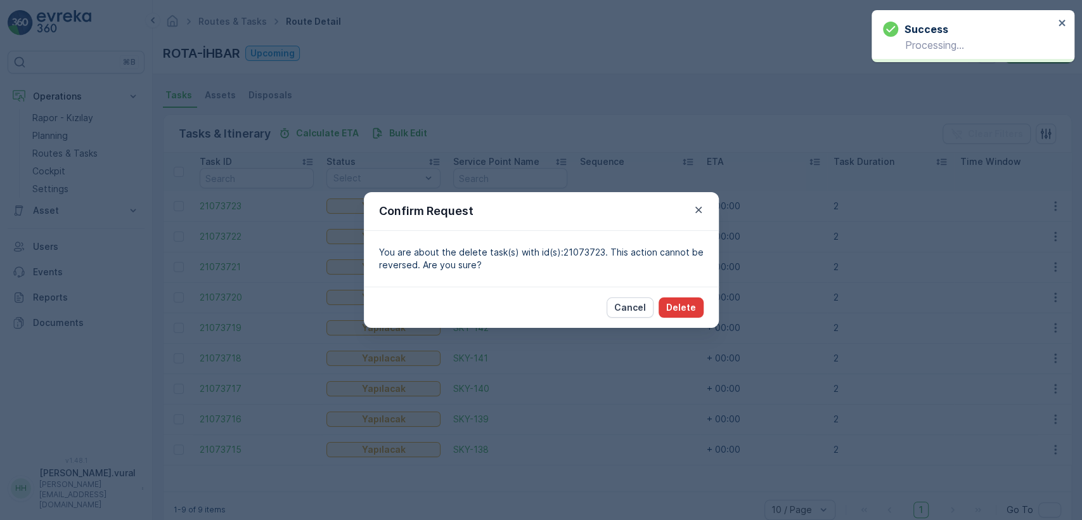
click at [675, 301] on p "Delete" at bounding box center [681, 307] width 30 height 13
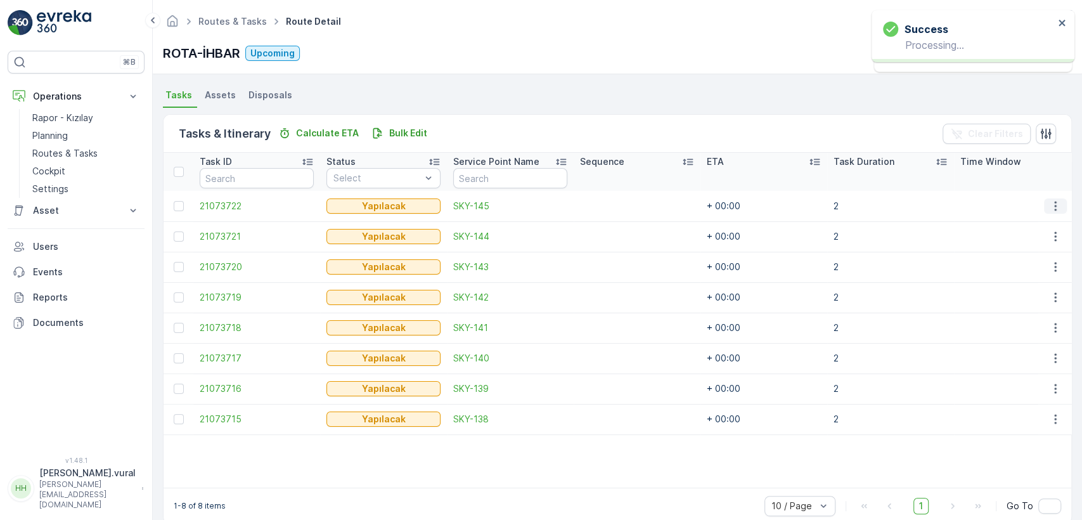
click at [1049, 204] on icon "button" at bounding box center [1055, 206] width 13 height 13
click at [1005, 301] on span "Delete" at bounding box center [1006, 301] width 29 height 13
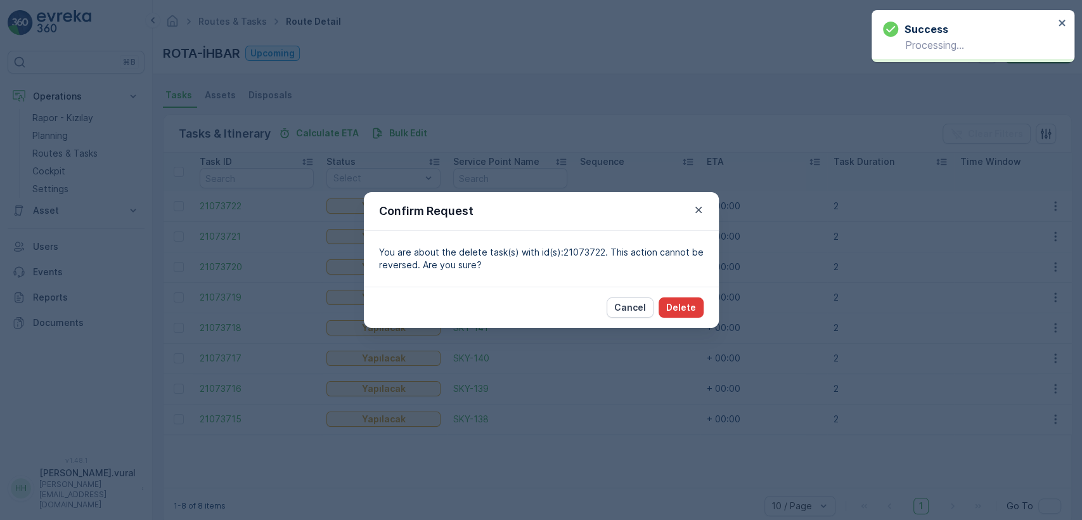
click at [673, 297] on button "Delete" at bounding box center [681, 307] width 45 height 20
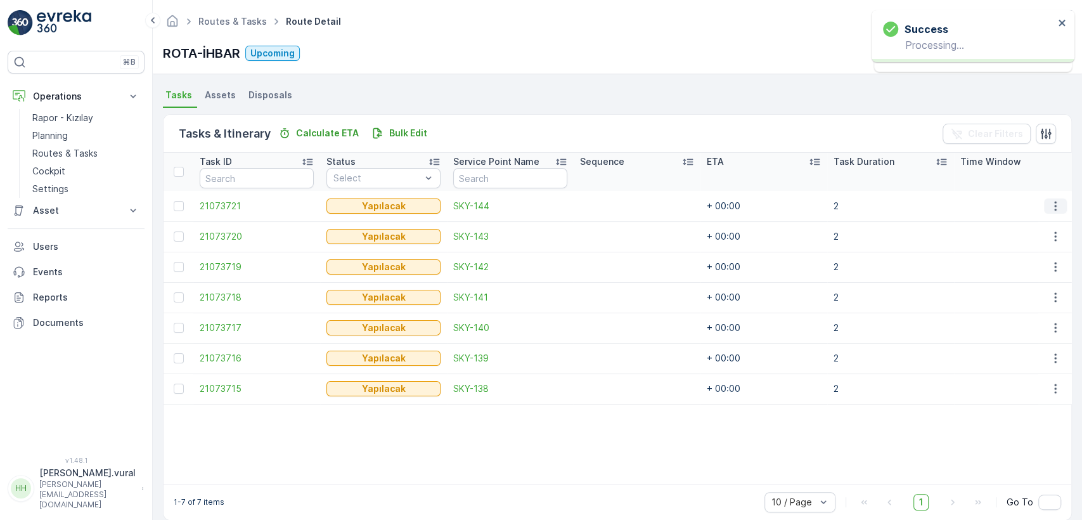
click at [1049, 204] on icon "button" at bounding box center [1055, 206] width 13 height 13
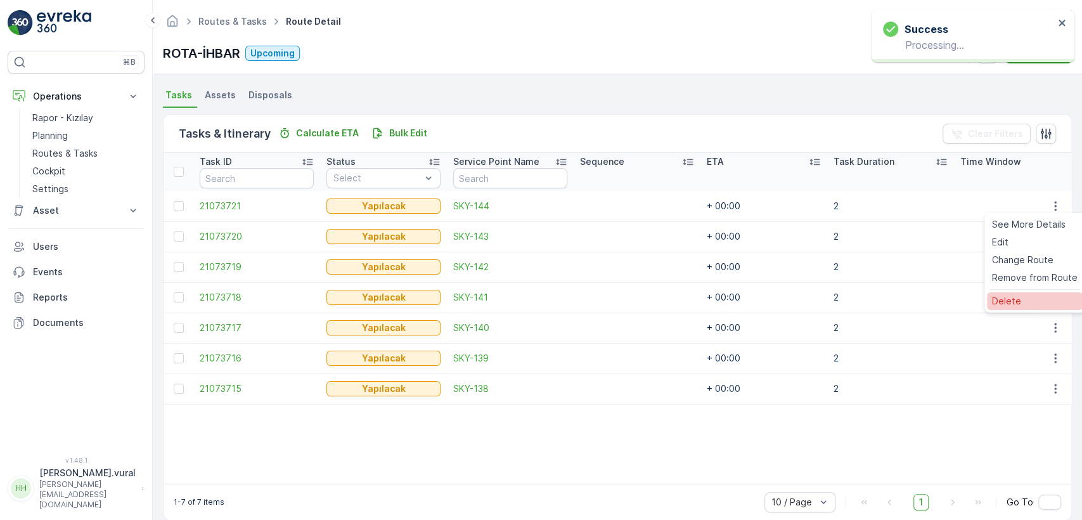
click at [1008, 294] on div "Delete" at bounding box center [1035, 301] width 96 height 18
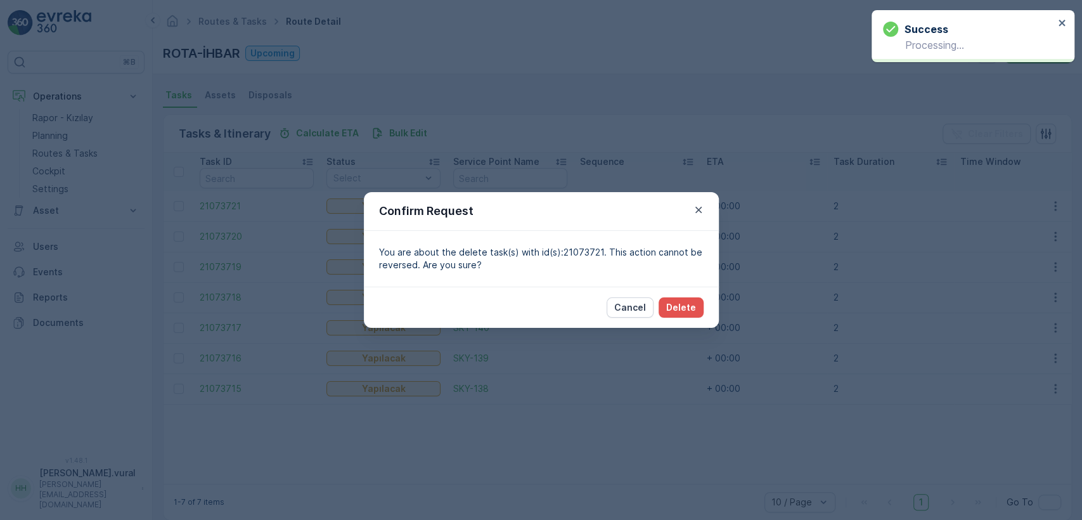
click at [649, 303] on button "Cancel" at bounding box center [630, 307] width 47 height 20
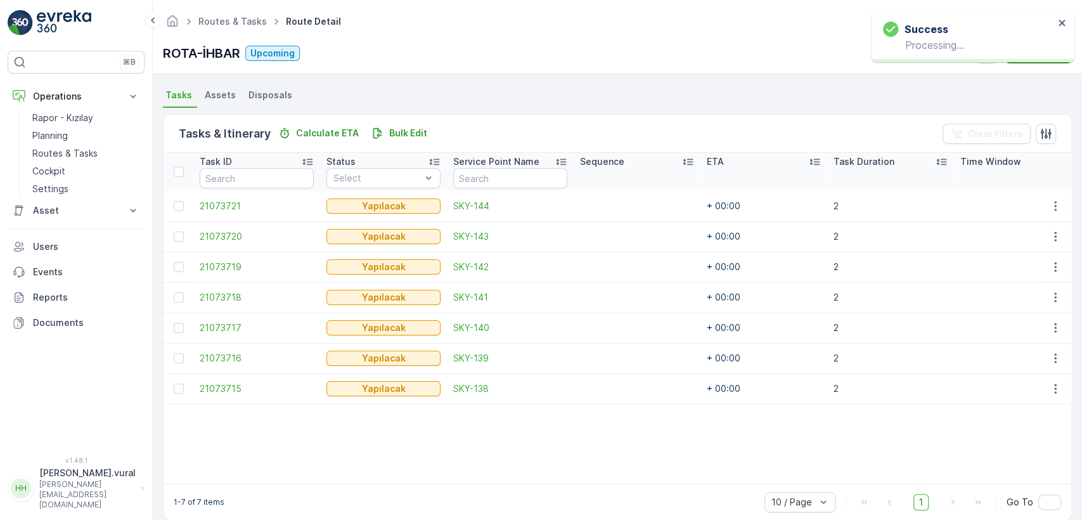
click at [669, 301] on td at bounding box center [637, 297] width 127 height 30
click at [1045, 283] on td at bounding box center [1055, 297] width 34 height 30
click at [1049, 294] on icon "button" at bounding box center [1055, 297] width 13 height 13
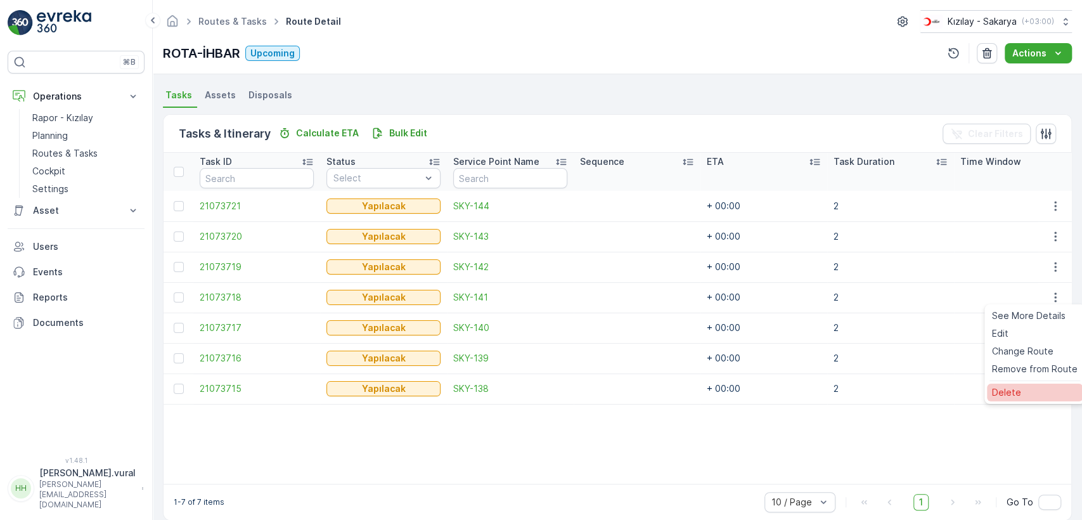
click at [1016, 385] on div "Delete" at bounding box center [1035, 393] width 96 height 18
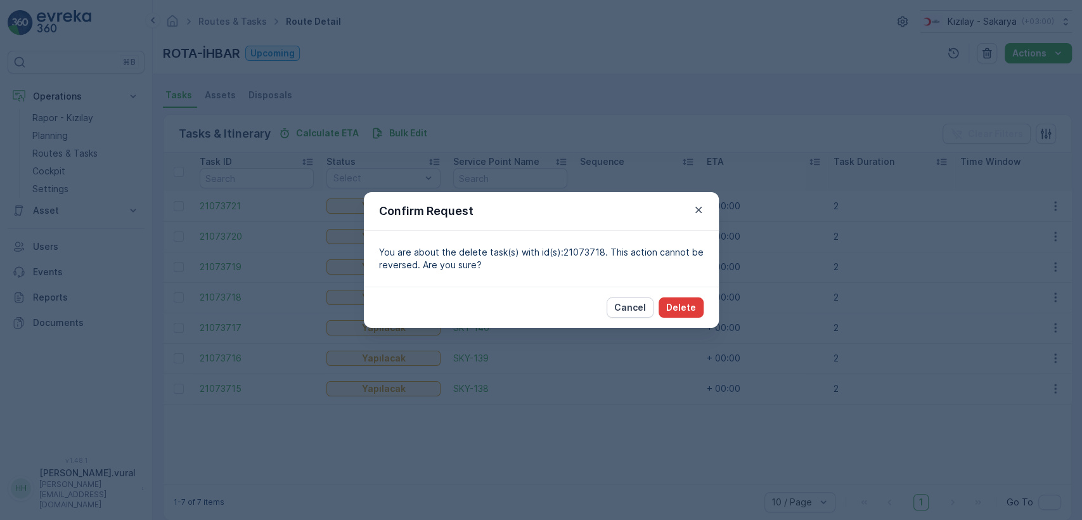
click at [686, 309] on p "Delete" at bounding box center [681, 307] width 30 height 13
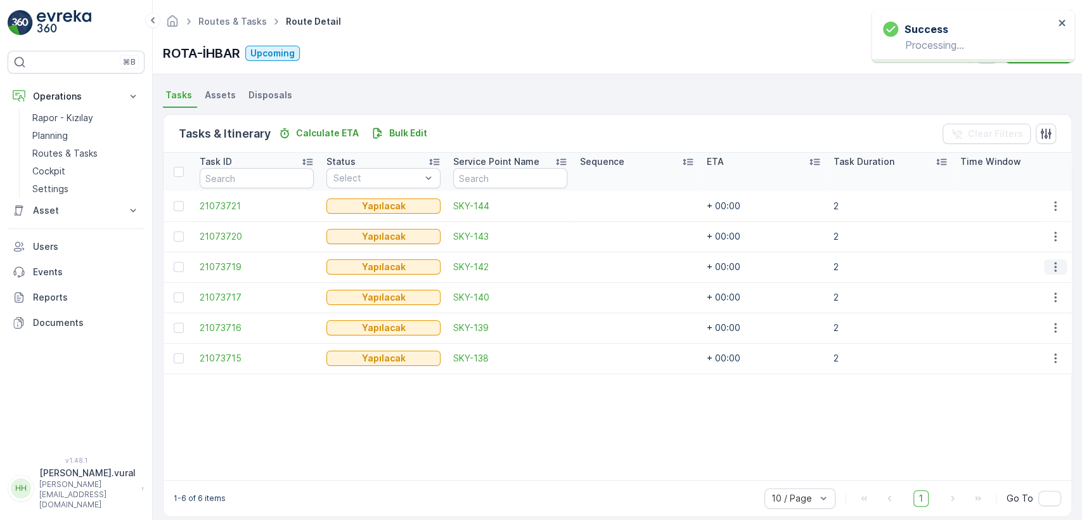
click at [1060, 269] on button "button" at bounding box center [1055, 266] width 23 height 15
click at [997, 359] on span "Delete" at bounding box center [1006, 362] width 29 height 13
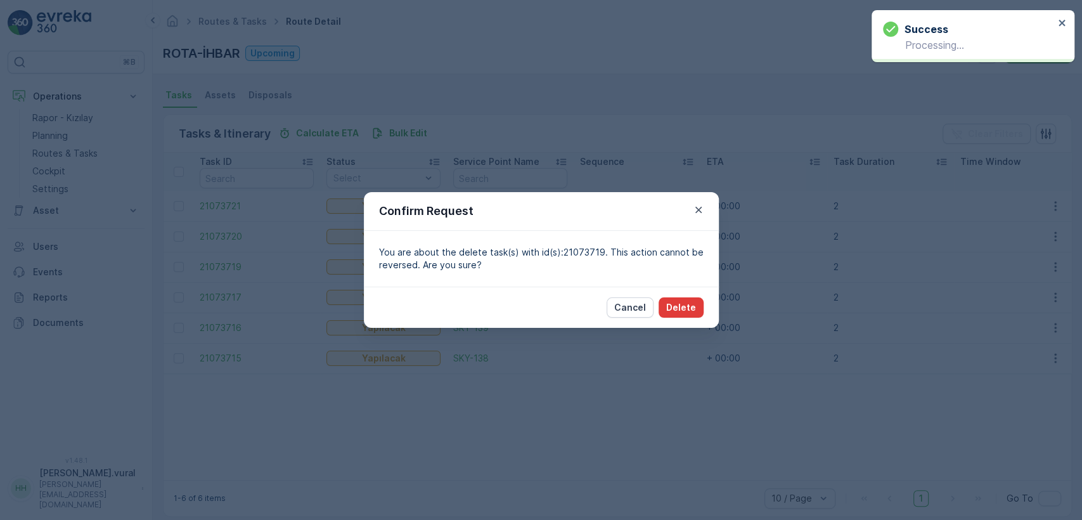
click at [671, 301] on p "Delete" at bounding box center [681, 307] width 30 height 13
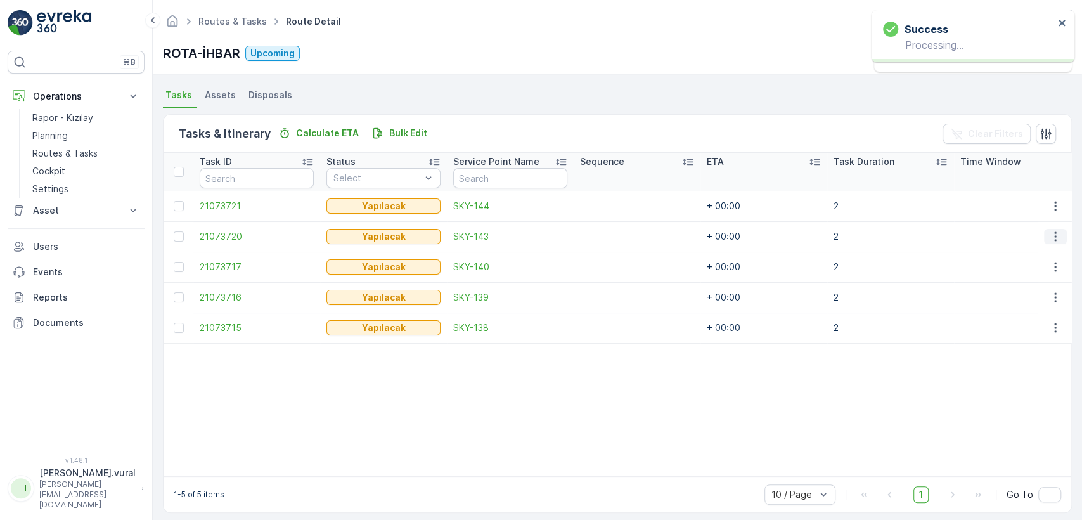
click at [1049, 240] on icon "button" at bounding box center [1055, 236] width 13 height 13
click at [1019, 325] on span "Delete" at bounding box center [1006, 331] width 29 height 13
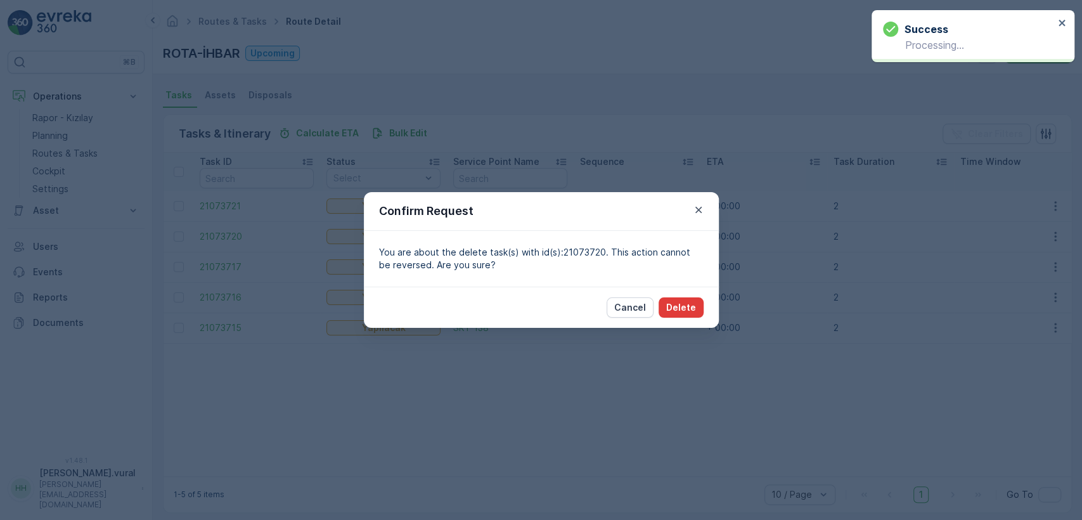
click at [700, 307] on div "Cancel Delete" at bounding box center [541, 307] width 355 height 41
click at [687, 305] on p "Delete" at bounding box center [681, 307] width 30 height 13
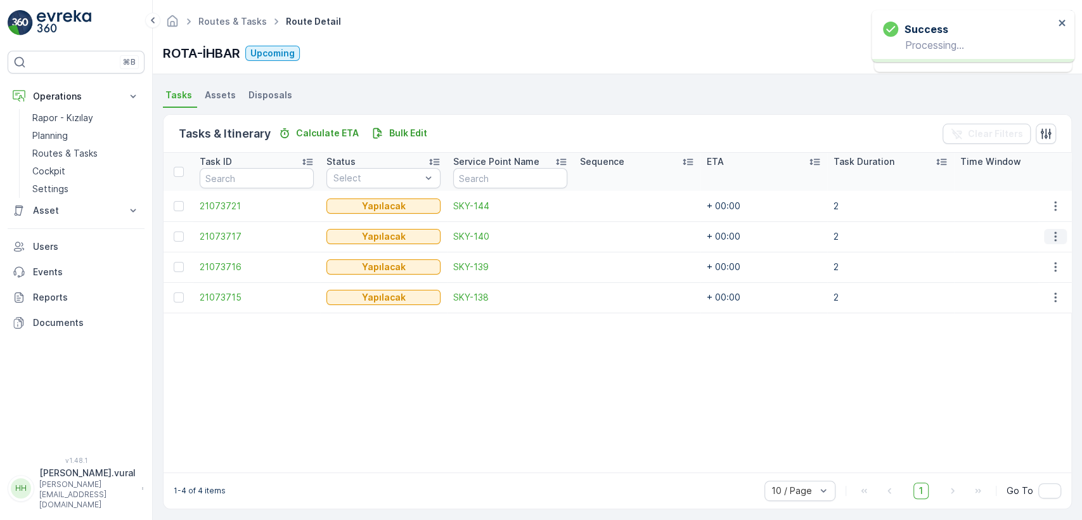
click at [1049, 230] on icon "button" at bounding box center [1055, 236] width 13 height 13
click at [1002, 326] on span "Delete" at bounding box center [1006, 331] width 29 height 13
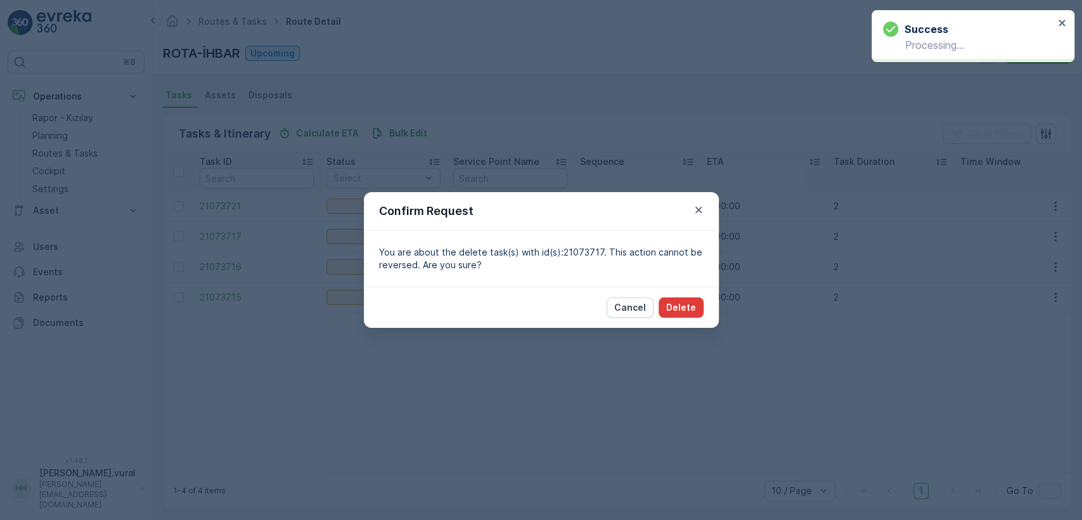
click at [694, 306] on p "Delete" at bounding box center [681, 307] width 30 height 13
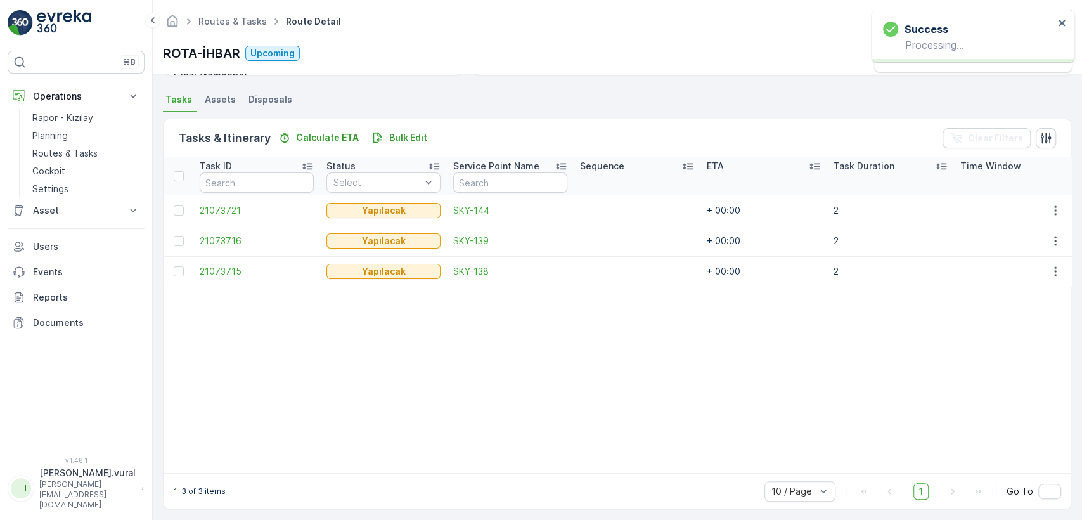
click at [1059, 212] on button "button" at bounding box center [1055, 210] width 23 height 15
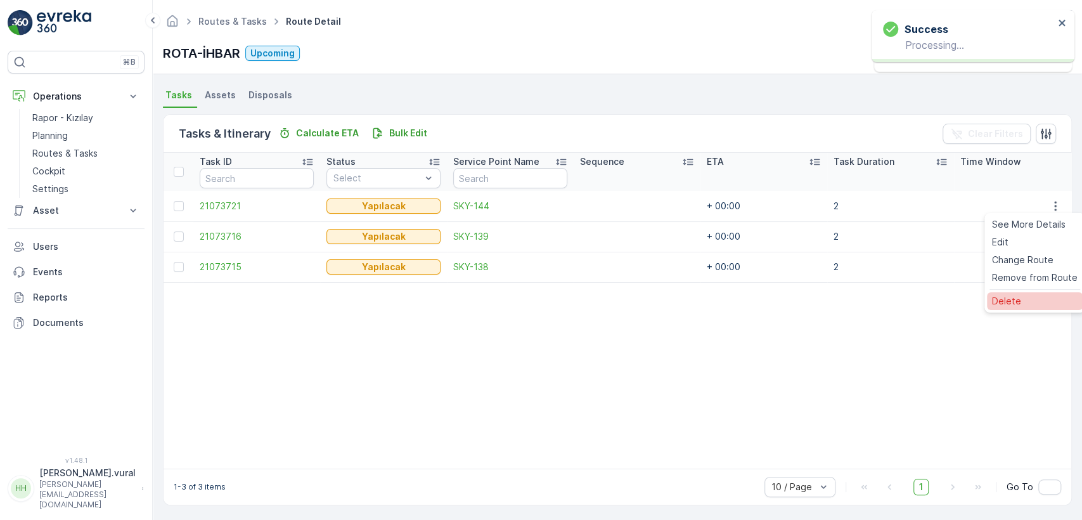
click at [1006, 301] on span "Delete" at bounding box center [1006, 301] width 29 height 13
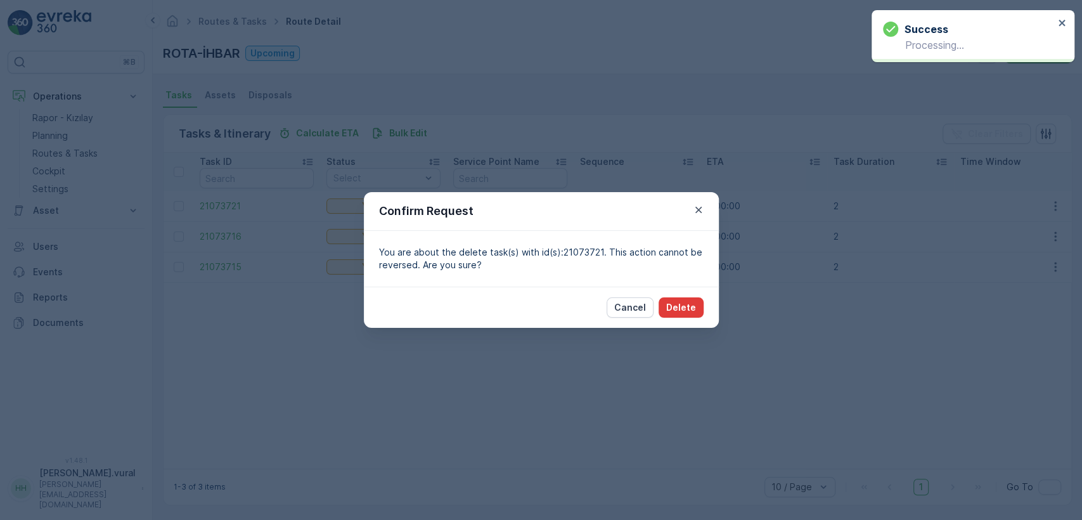
click at [685, 301] on p "Delete" at bounding box center [681, 307] width 30 height 13
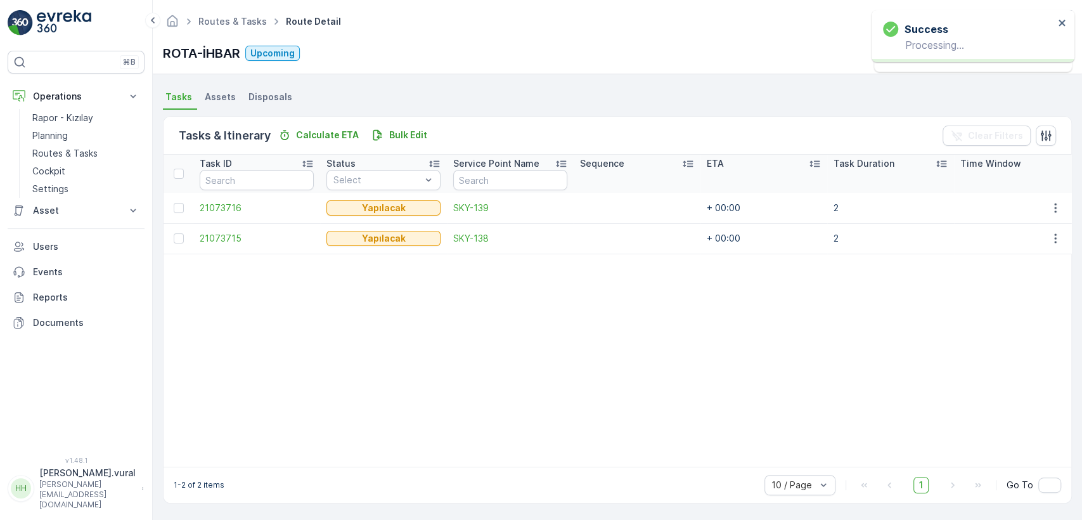
click at [1060, 219] on td at bounding box center [1055, 208] width 34 height 30
click at [1058, 211] on icon "button" at bounding box center [1055, 208] width 13 height 13
click at [1011, 297] on span "Delete" at bounding box center [1006, 301] width 29 height 13
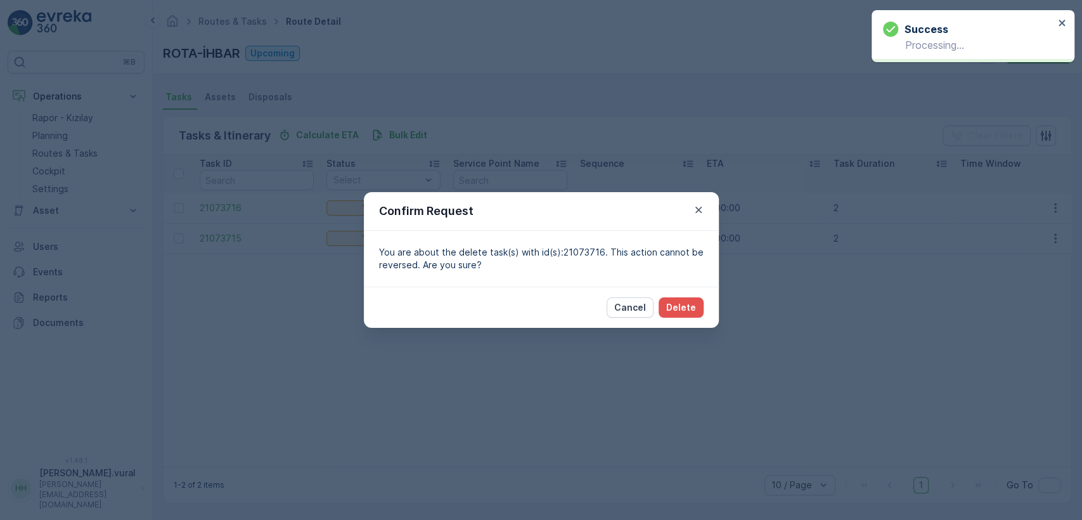
click at [672, 296] on div "Cancel Delete" at bounding box center [541, 307] width 355 height 41
click at [676, 301] on button "Delete" at bounding box center [681, 307] width 45 height 20
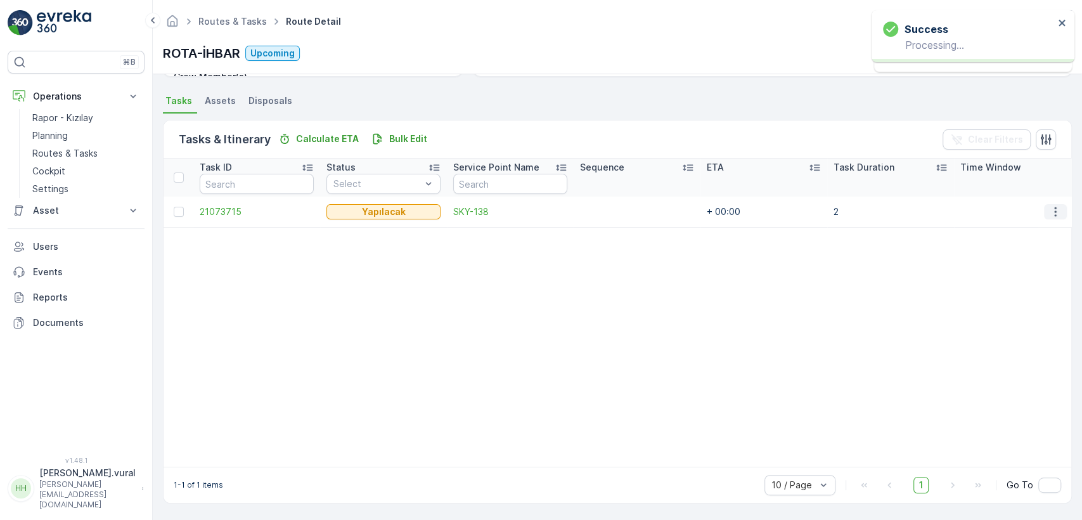
click at [1051, 205] on icon "button" at bounding box center [1055, 211] width 13 height 13
click at [1008, 295] on span "Delete" at bounding box center [1006, 301] width 29 height 13
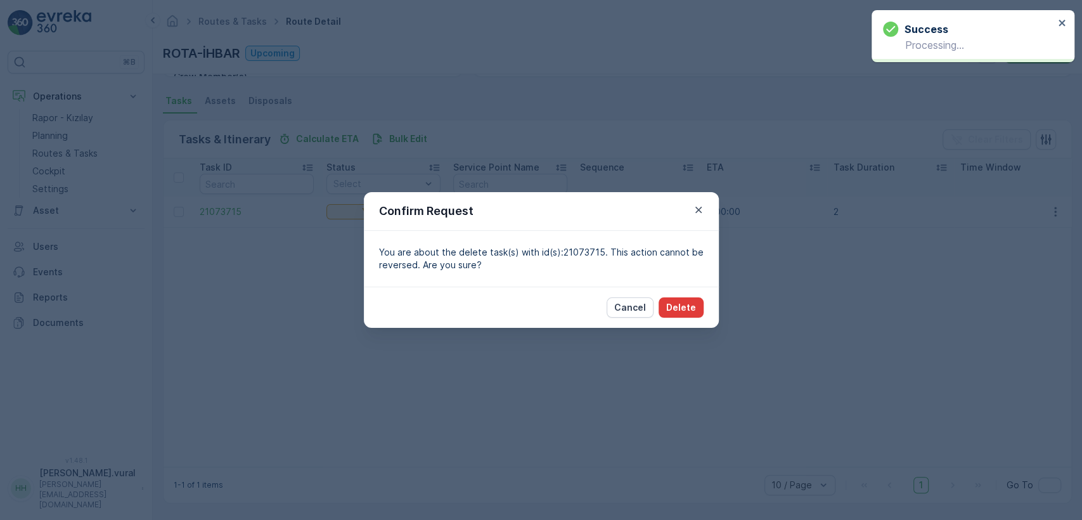
click at [669, 297] on button "Delete" at bounding box center [681, 307] width 45 height 20
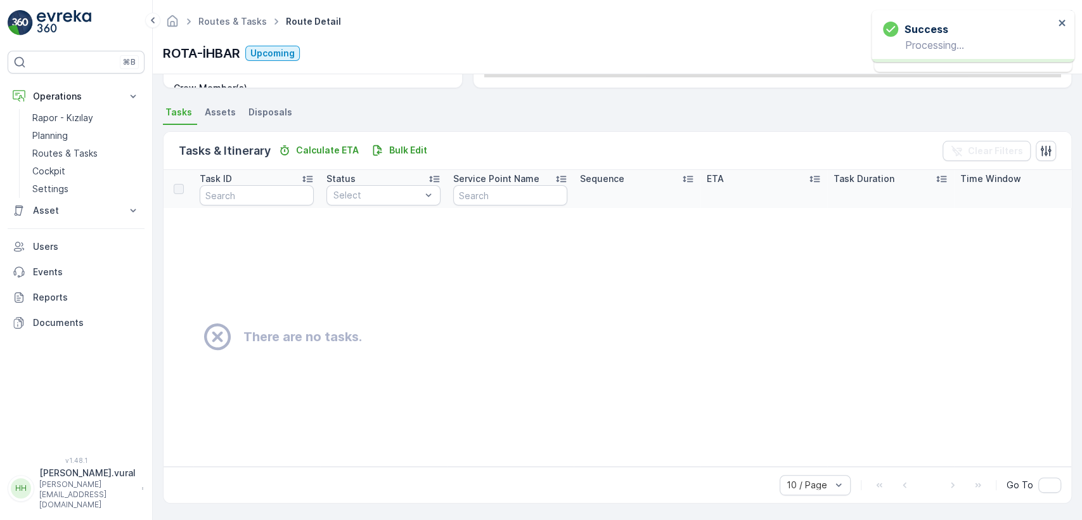
scroll to position [255, 0]
click at [103, 159] on link "Routes & Tasks" at bounding box center [85, 154] width 117 height 18
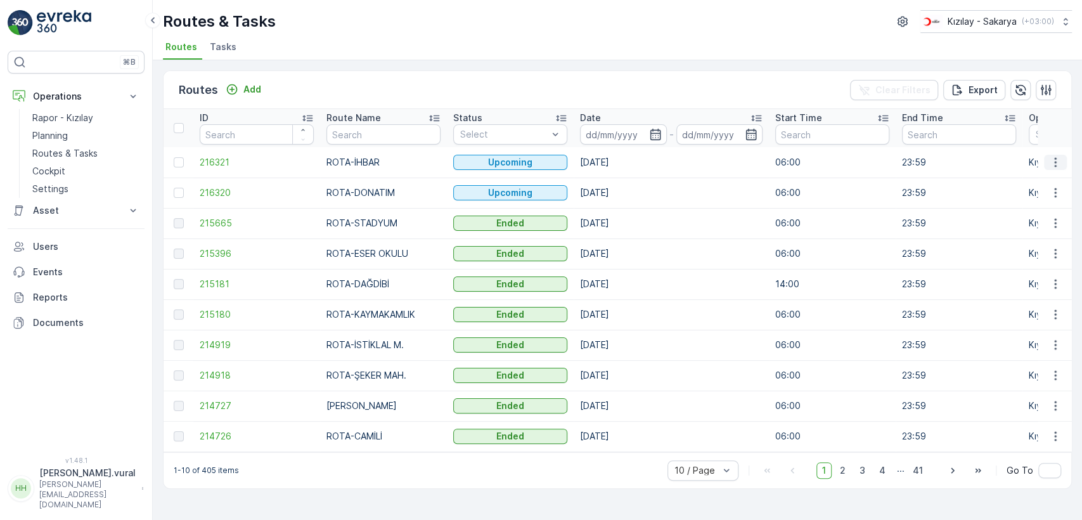
click at [1064, 159] on button "button" at bounding box center [1055, 162] width 23 height 15
click at [1046, 182] on span "See More Details" at bounding box center [1026, 181] width 74 height 13
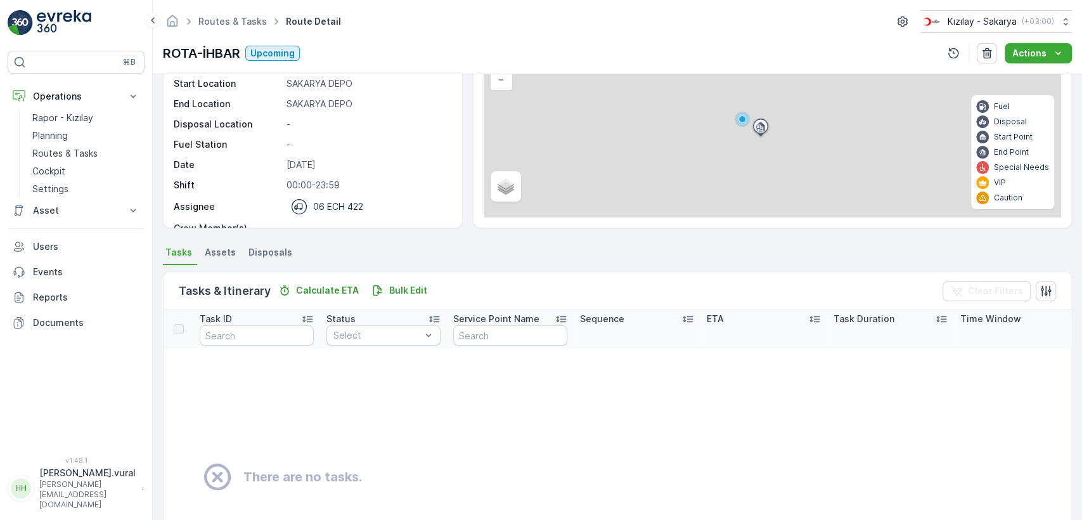
scroll to position [255, 0]
